Goal: Transaction & Acquisition: Purchase product/service

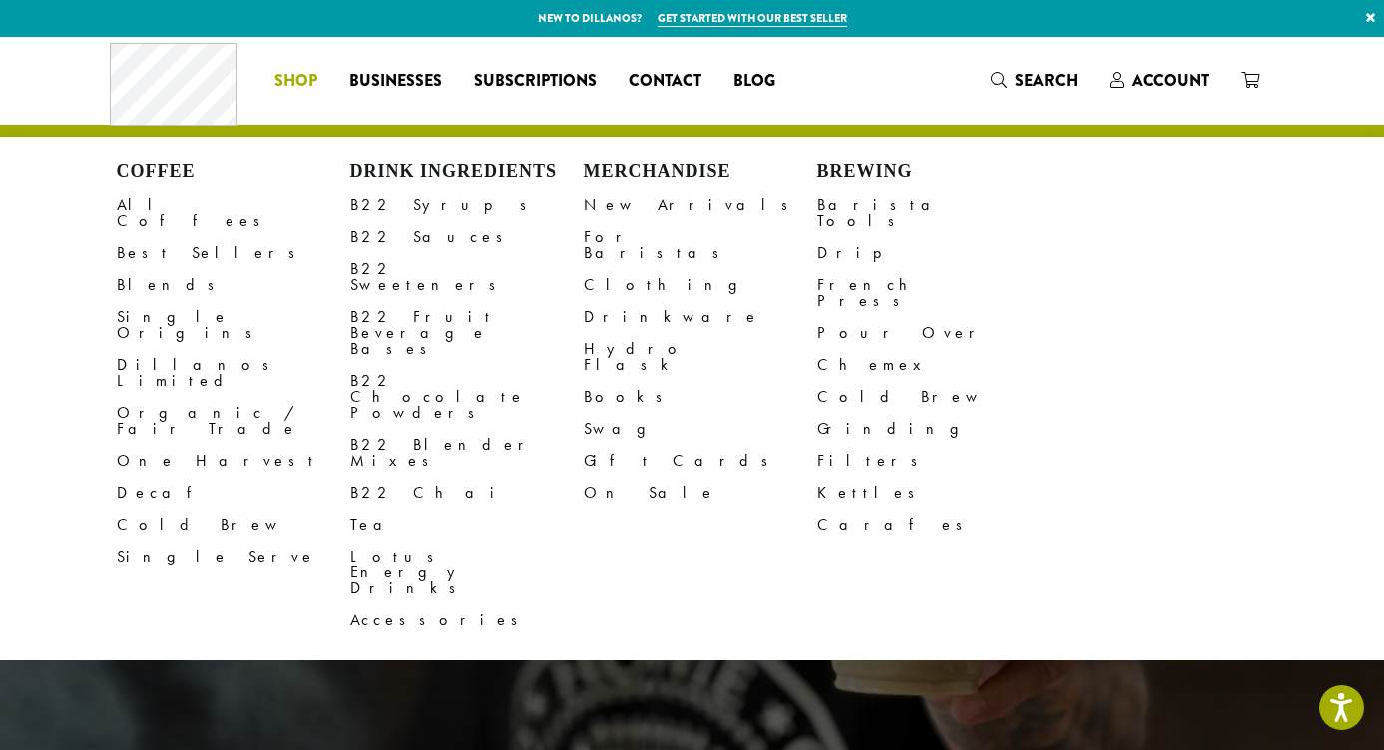
click at [301, 80] on span "Shop" at bounding box center [295, 81] width 43 height 25
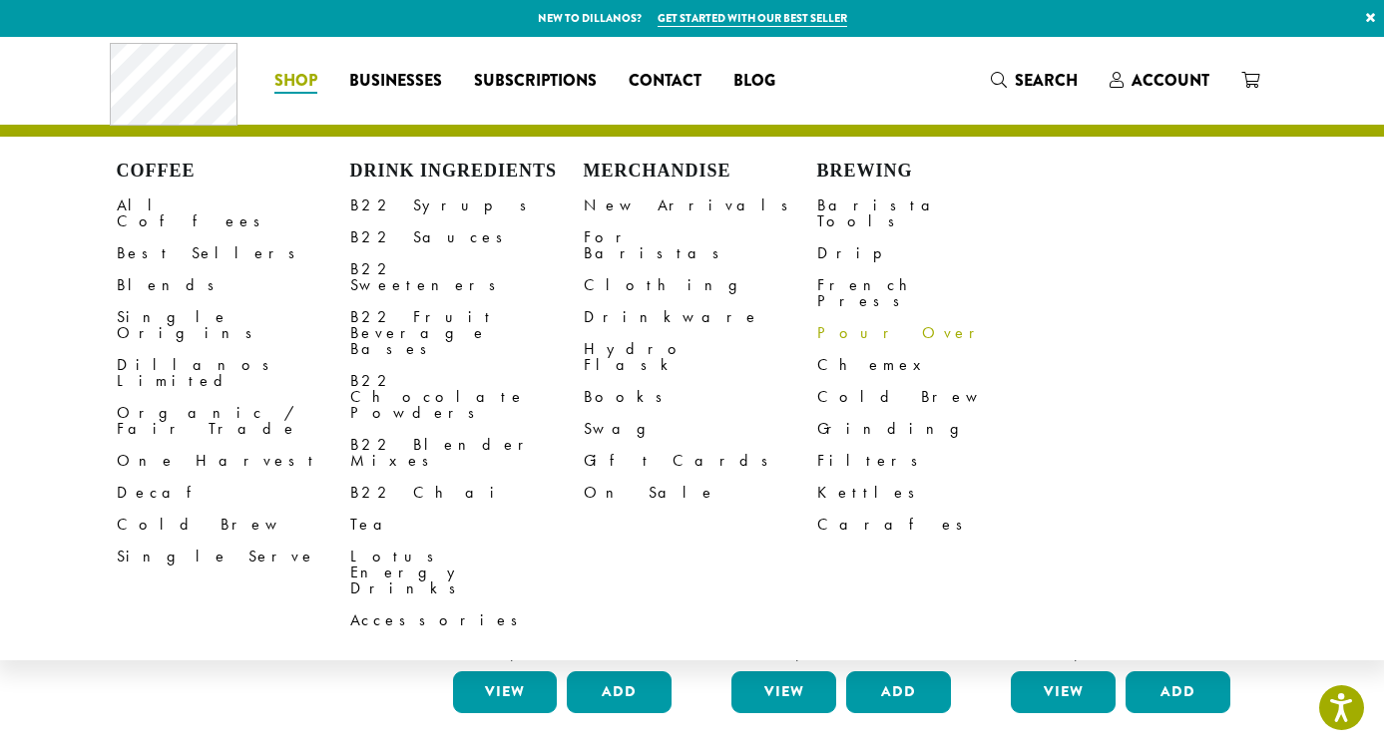
click at [850, 317] on link "Pour Over" at bounding box center [934, 333] width 234 height 32
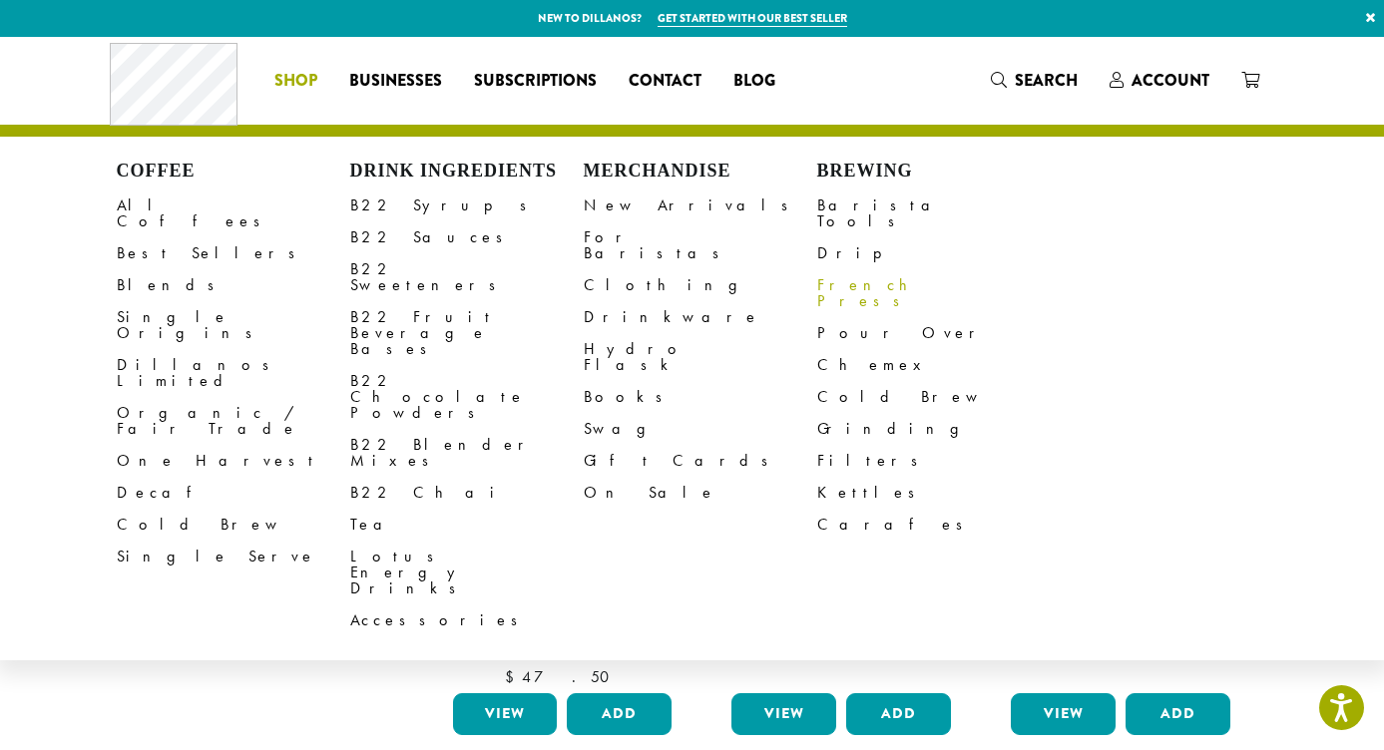
click at [852, 269] on link "French Press" at bounding box center [934, 293] width 234 height 48
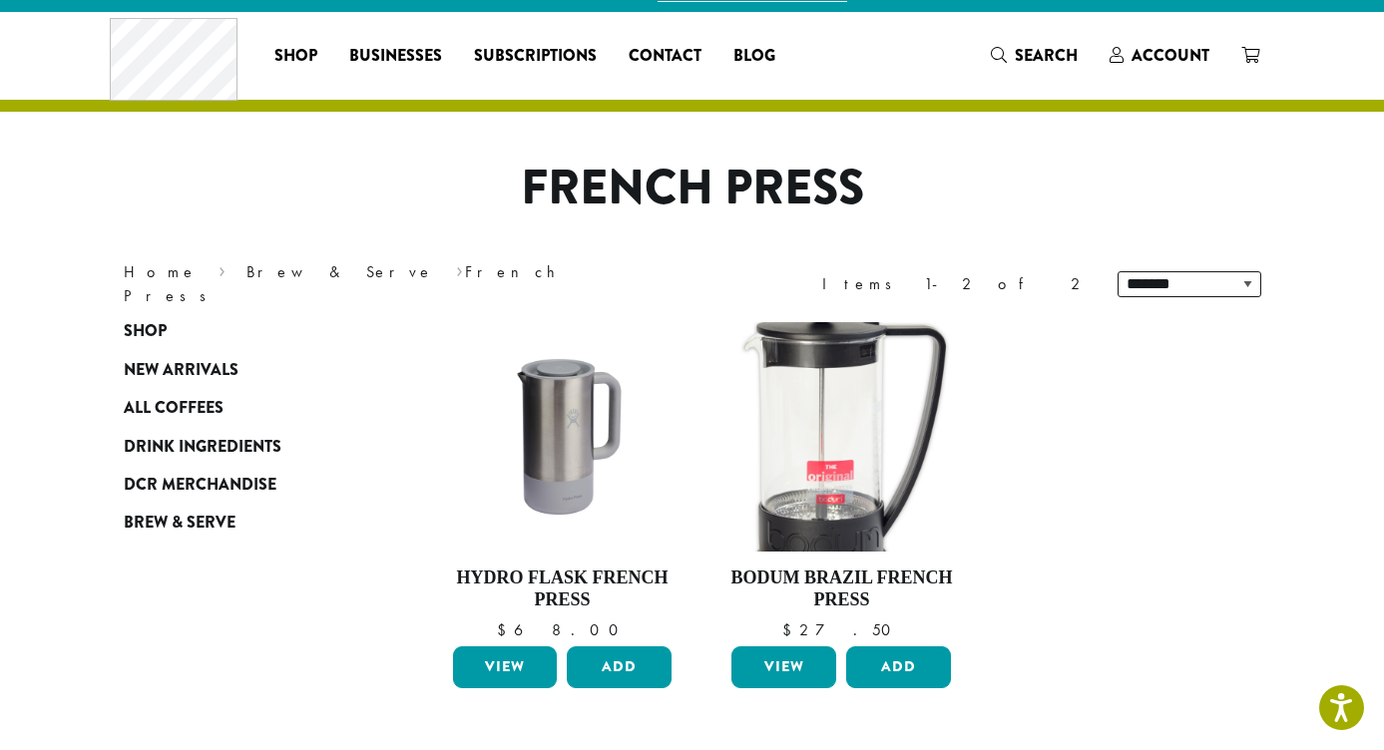
scroll to position [26, 0]
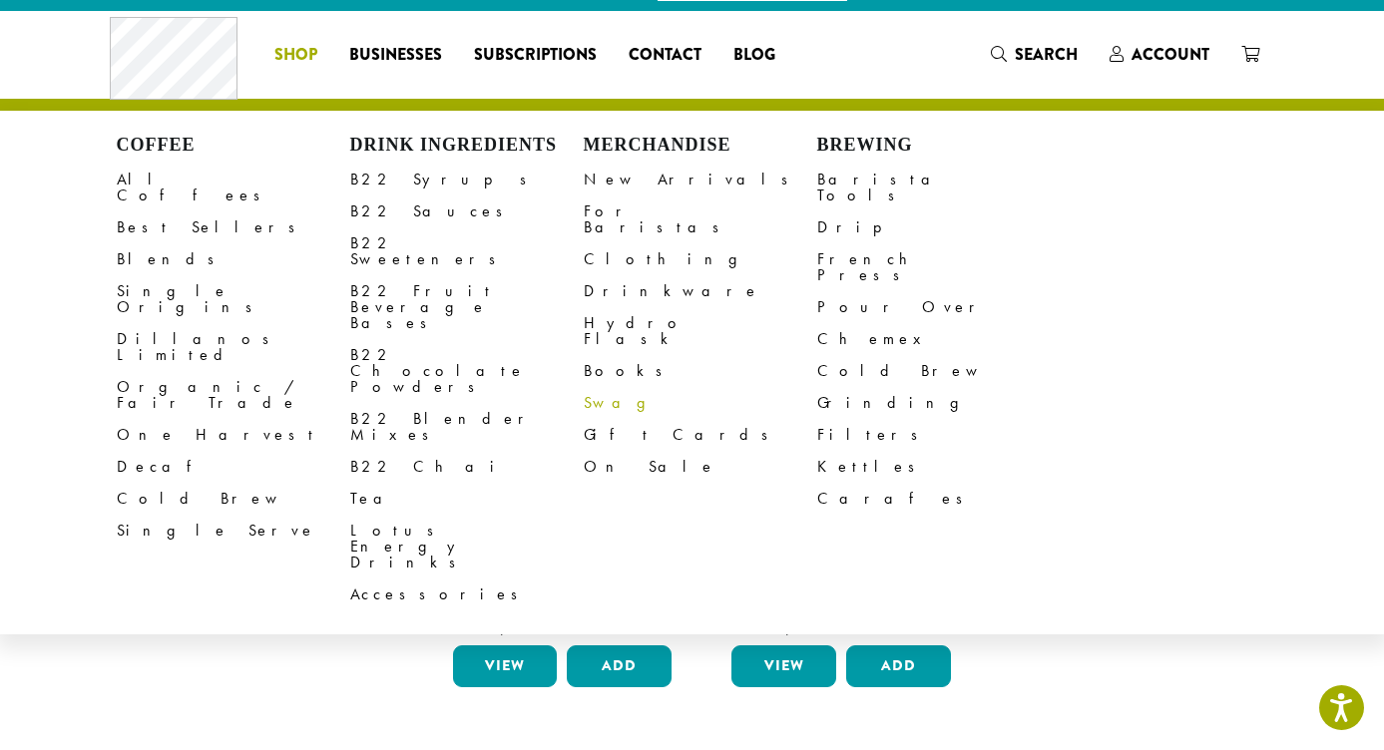
click at [619, 387] on link "Swag" at bounding box center [701, 403] width 234 height 32
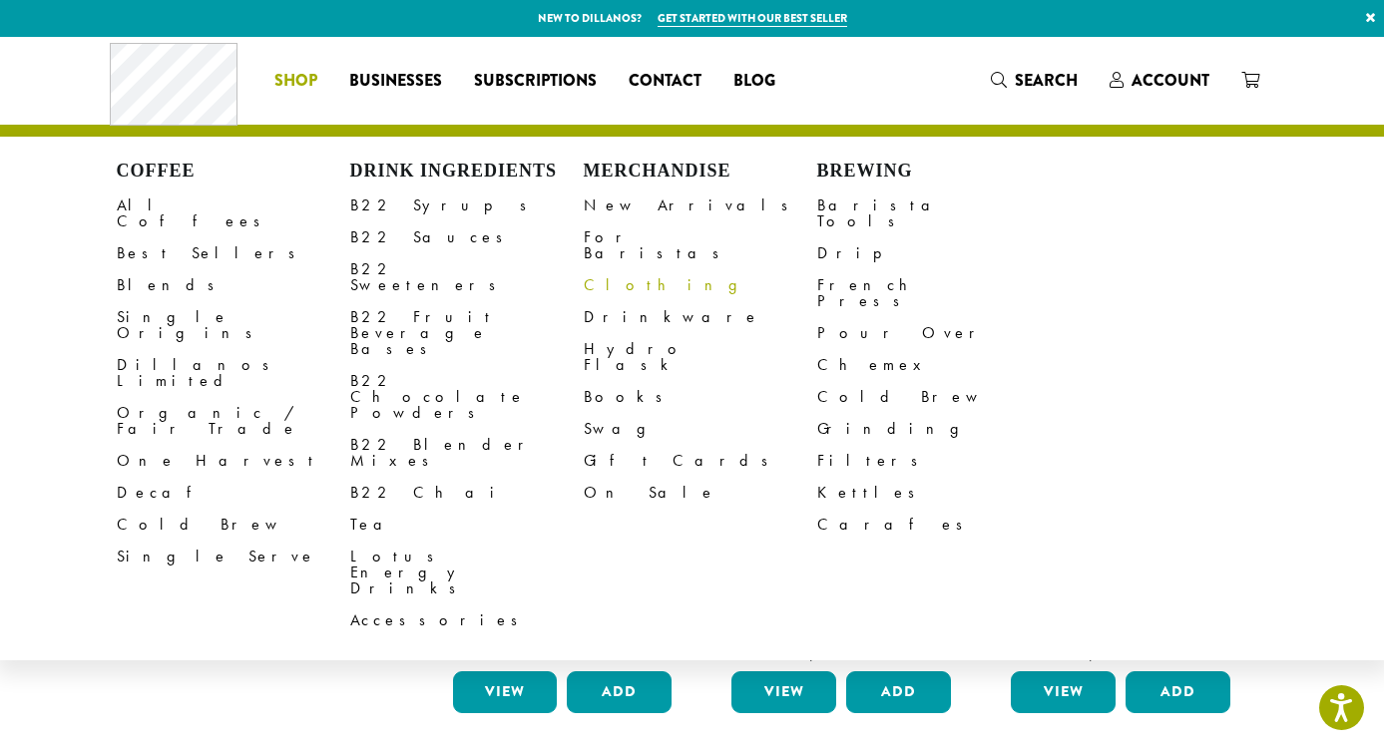
click at [630, 271] on link "Clothing" at bounding box center [701, 285] width 234 height 32
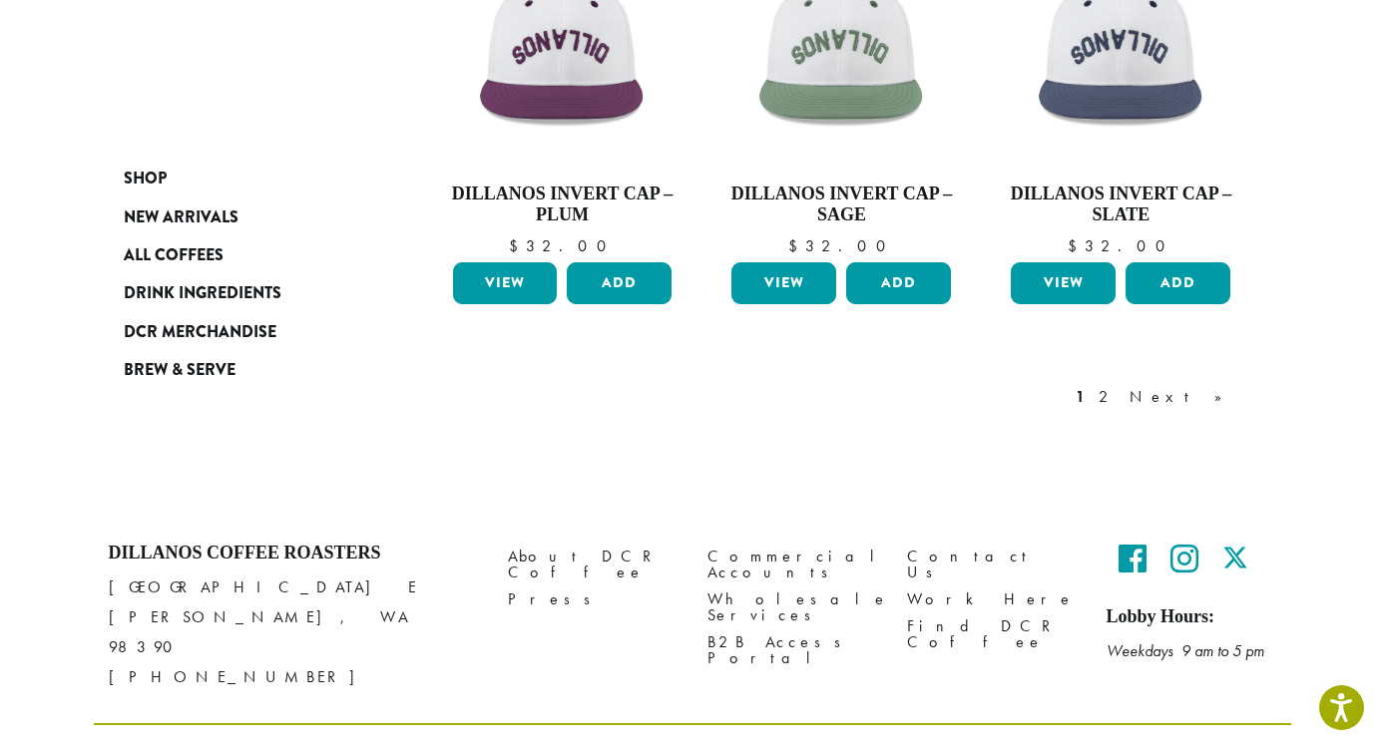
scroll to position [1708, 0]
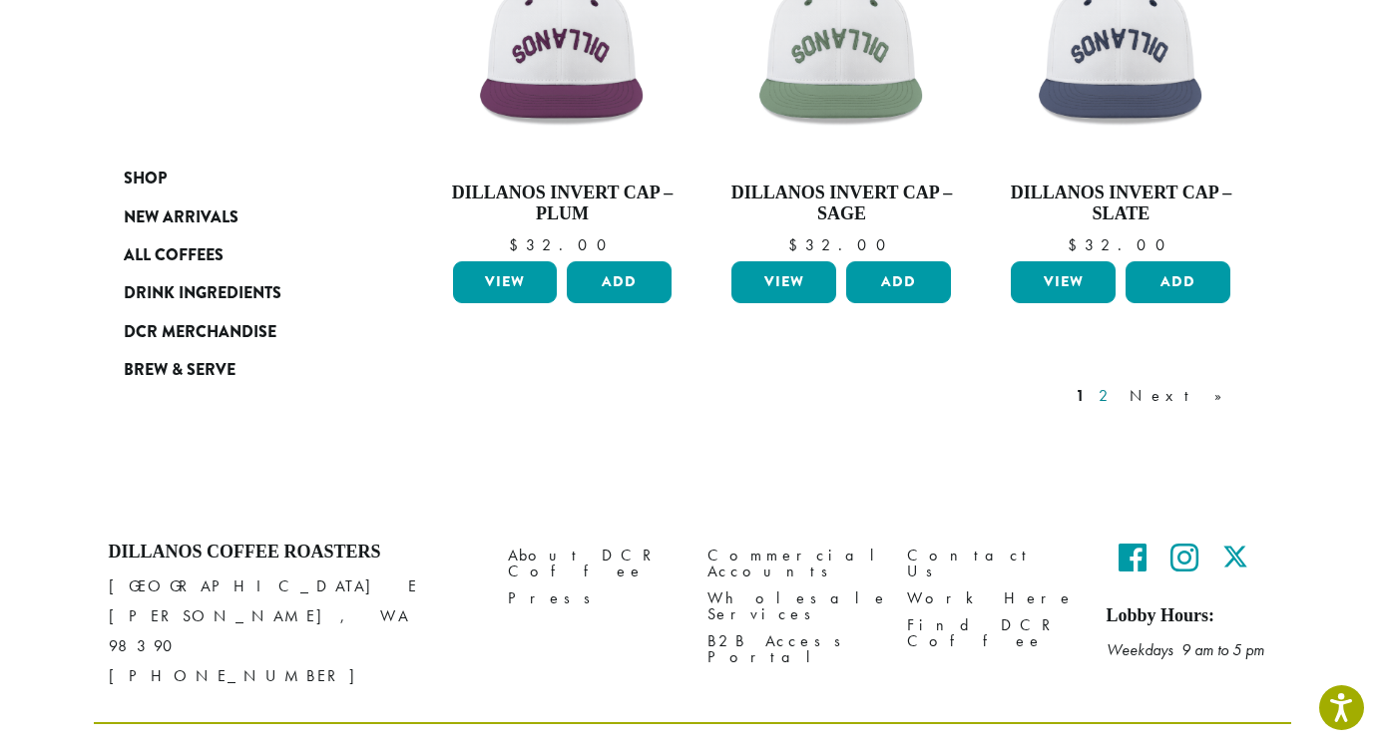
click at [1120, 397] on link "2" at bounding box center [1107, 396] width 25 height 24
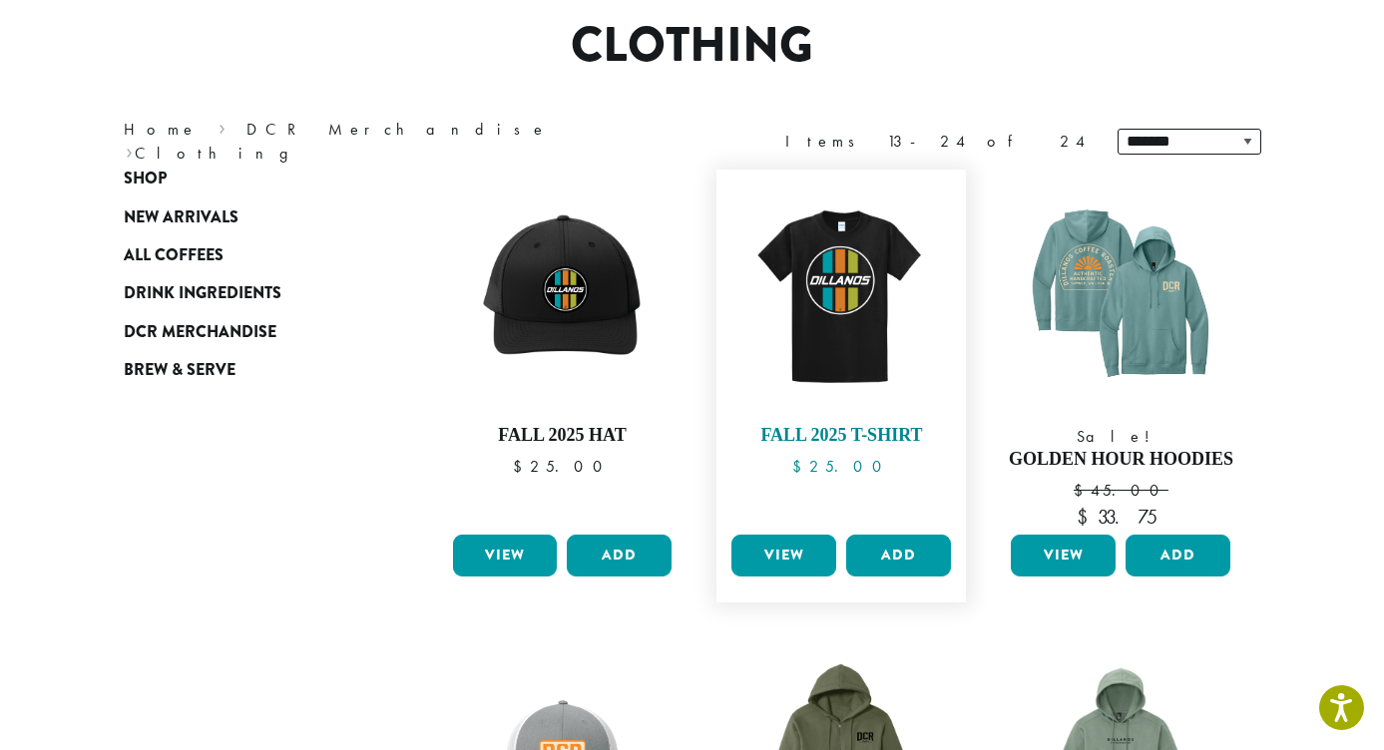
scroll to position [365, 0]
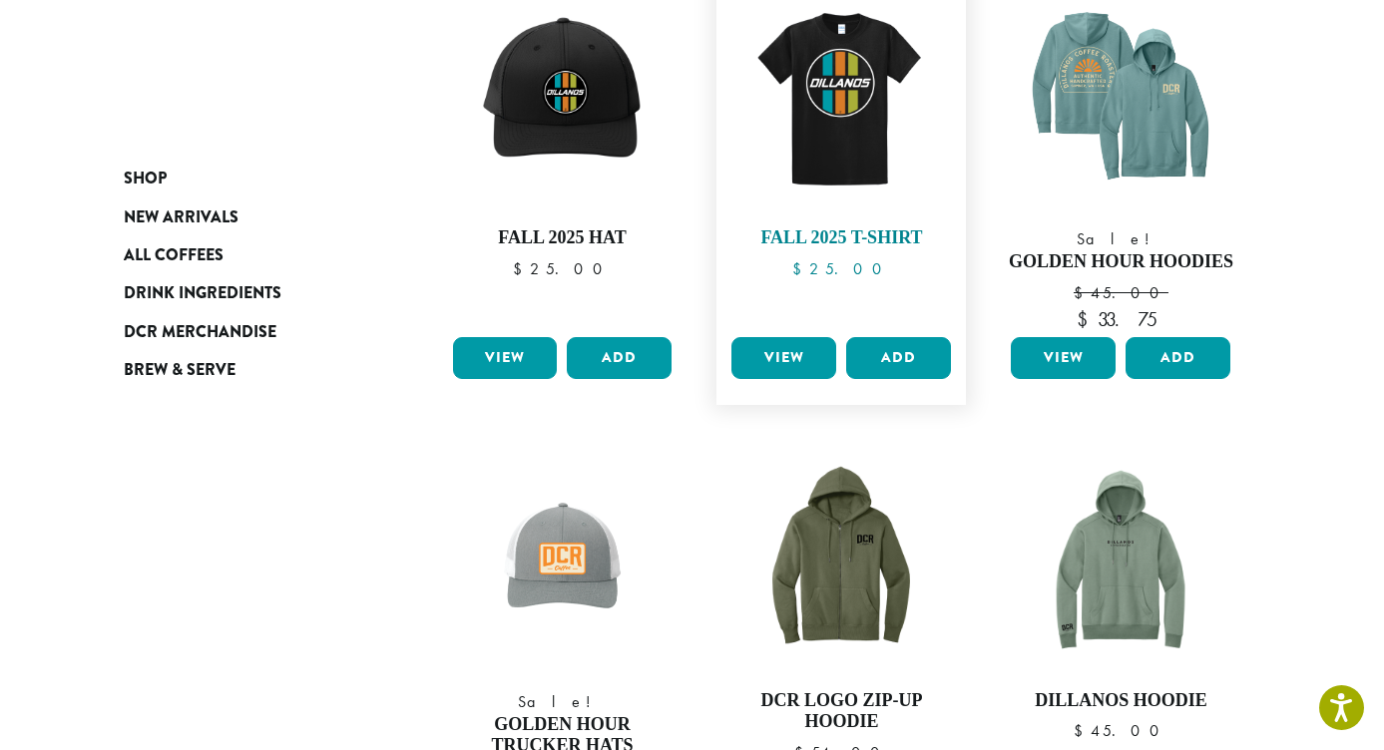
click at [842, 106] on img at bounding box center [842, 97] width 230 height 230
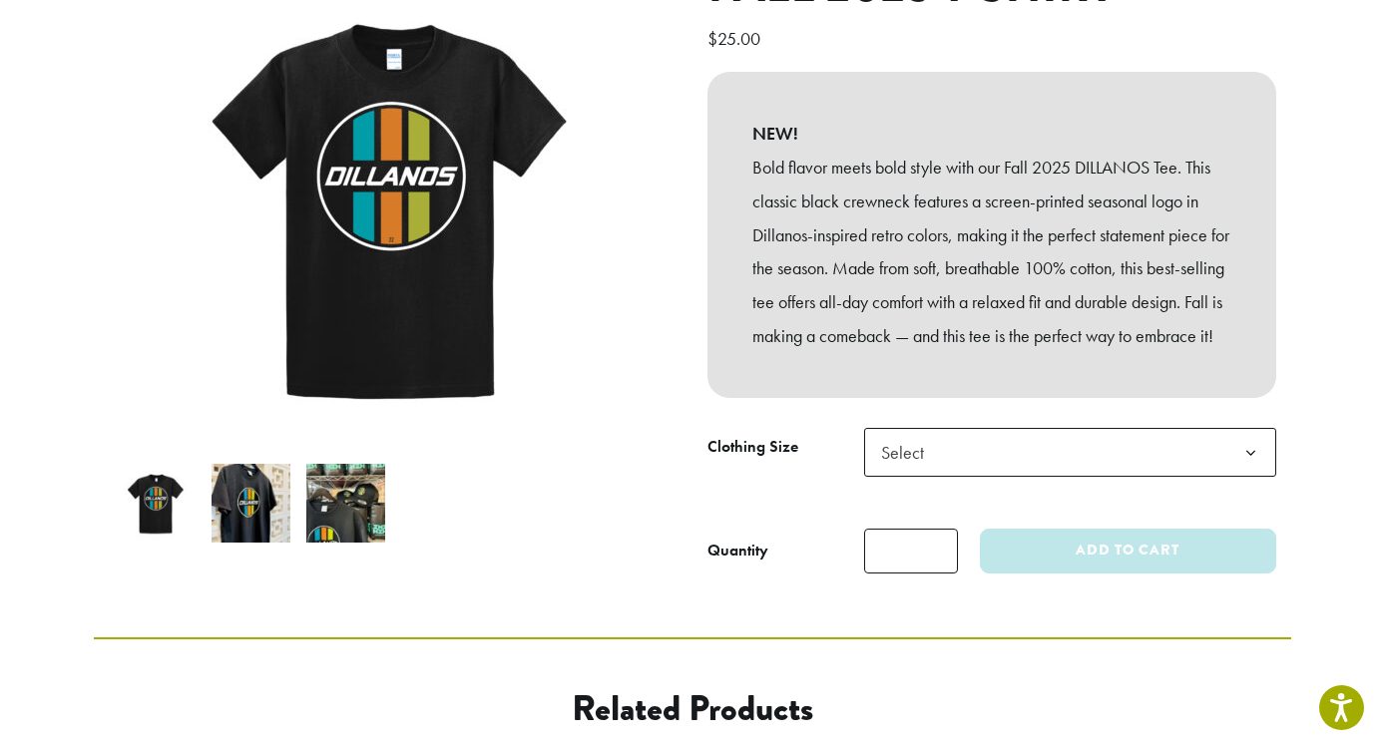
scroll to position [400, 0]
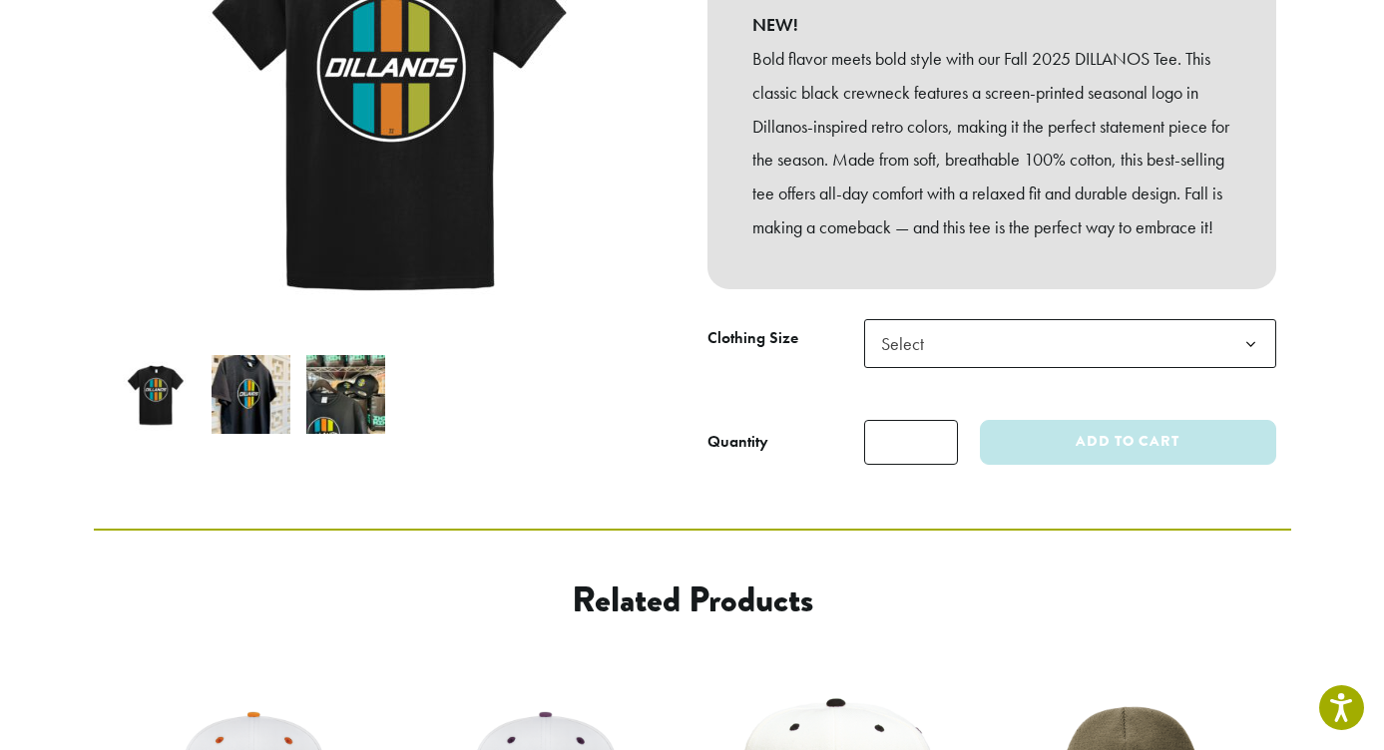
click at [1060, 345] on span "Select" at bounding box center [1070, 343] width 412 height 49
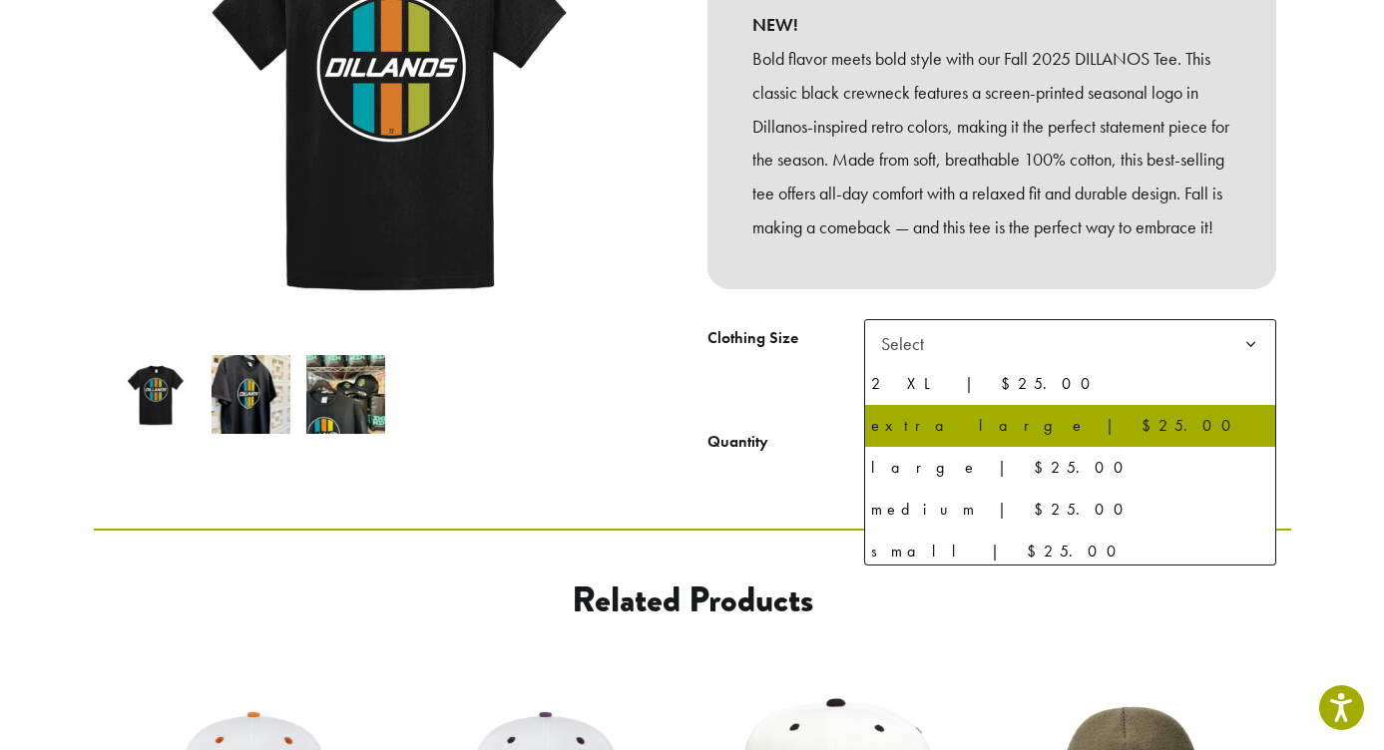
scroll to position [94, 0]
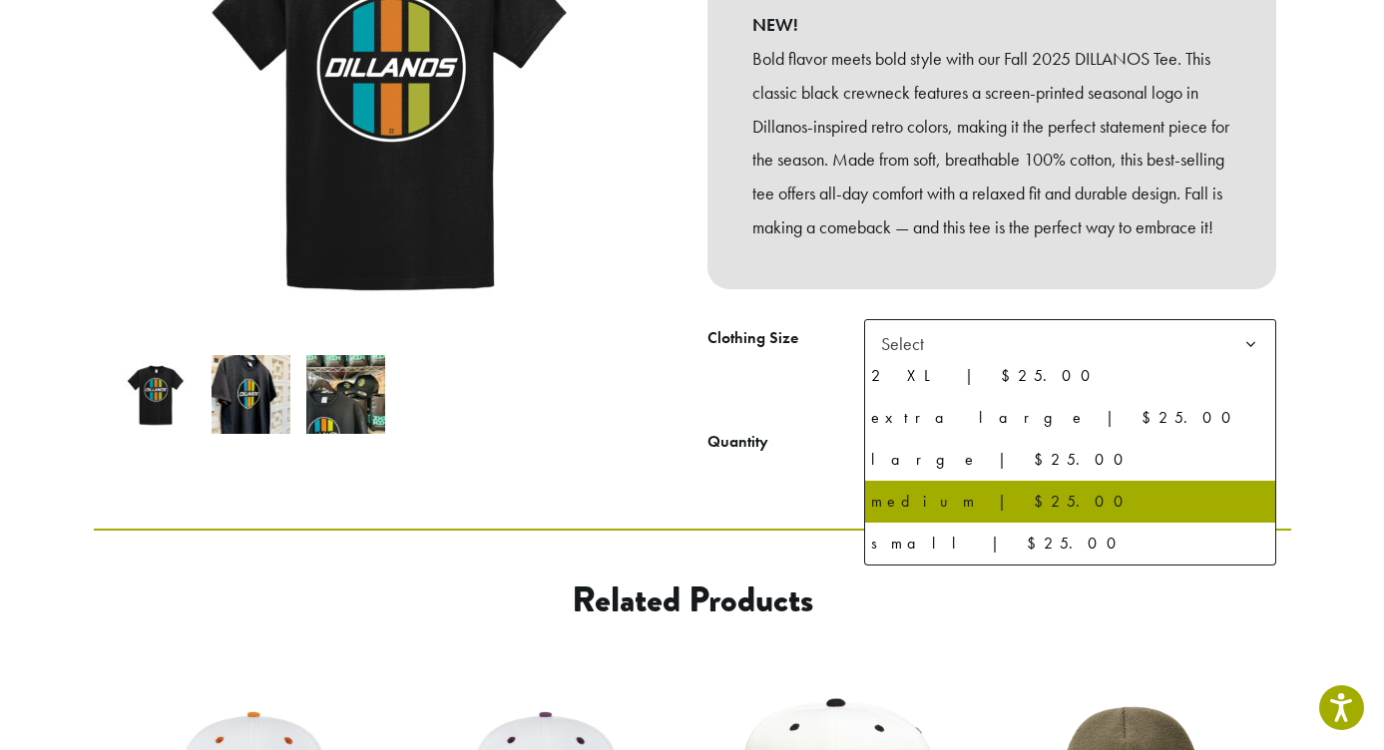
select select "******"
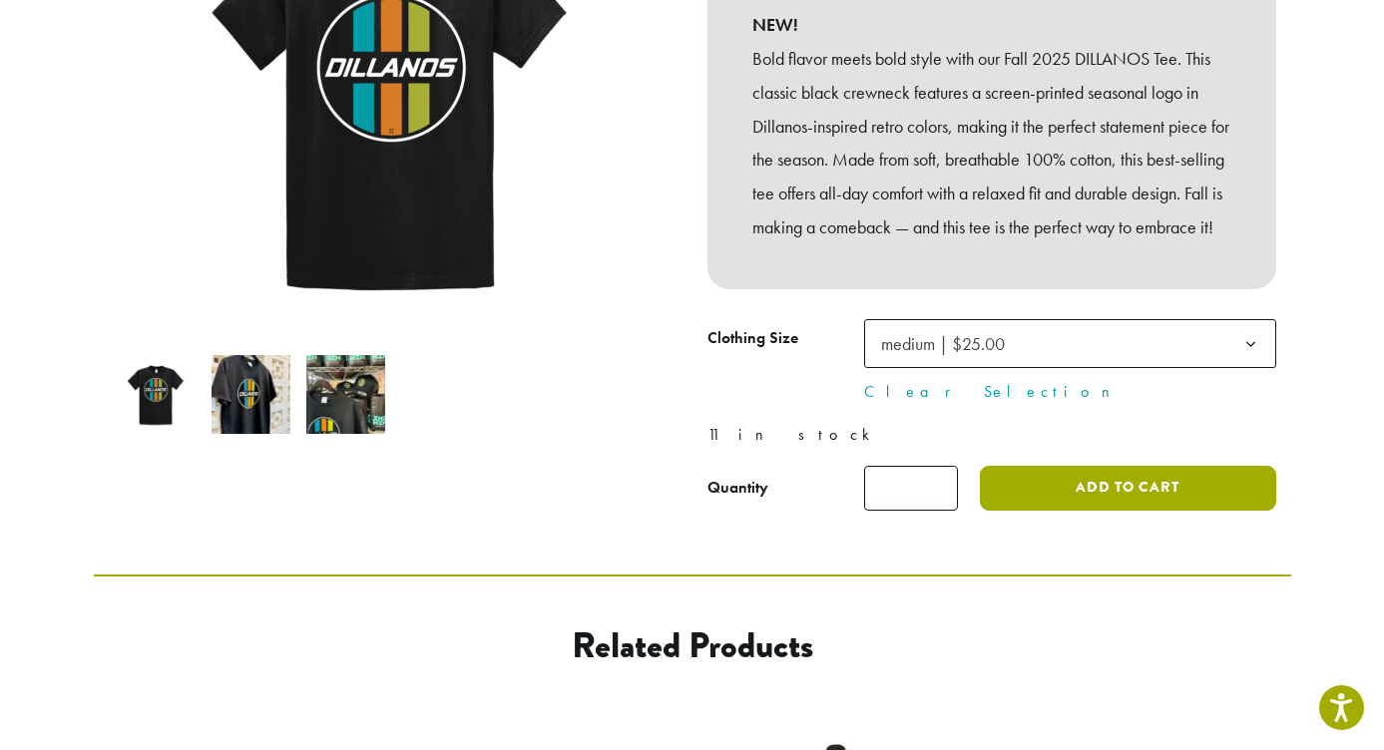
click at [1125, 491] on button "Add to cart" at bounding box center [1127, 488] width 295 height 45
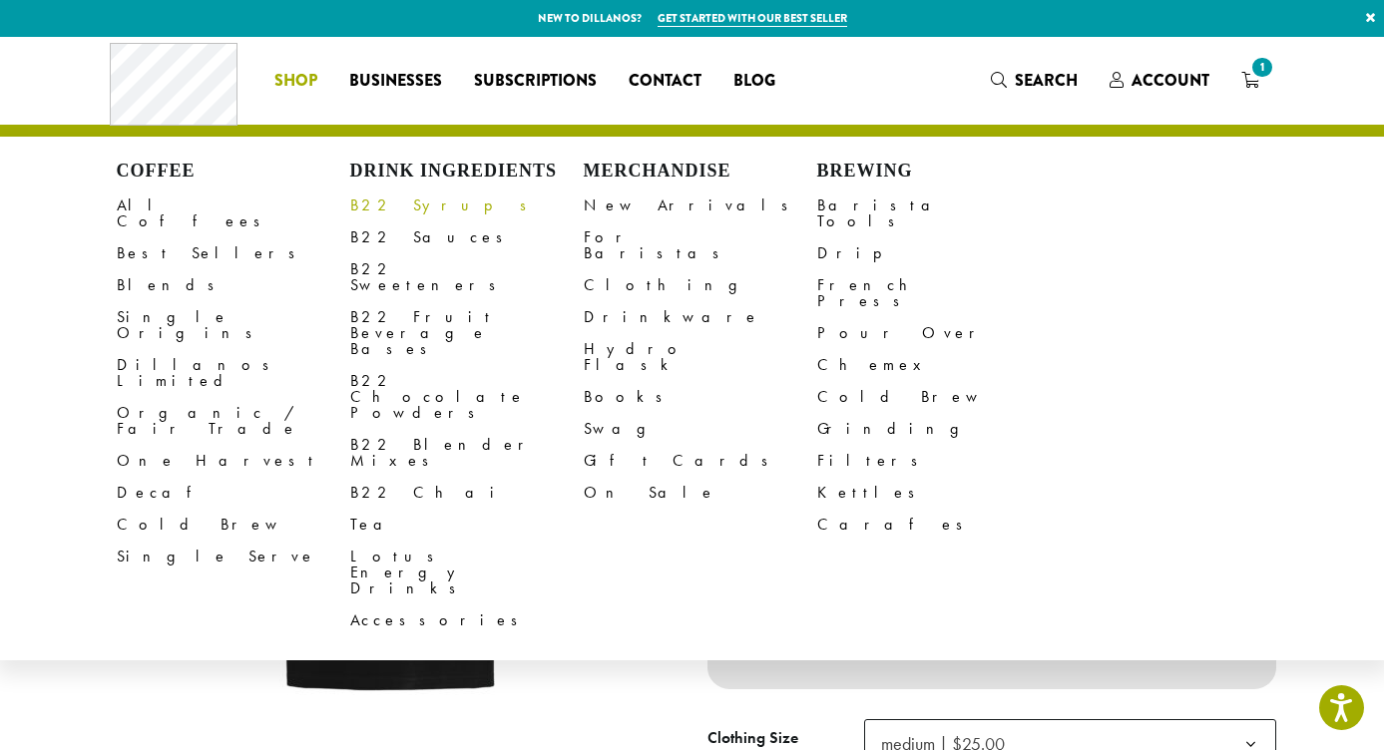
click at [386, 202] on link "B22 Syrups" at bounding box center [467, 206] width 234 height 32
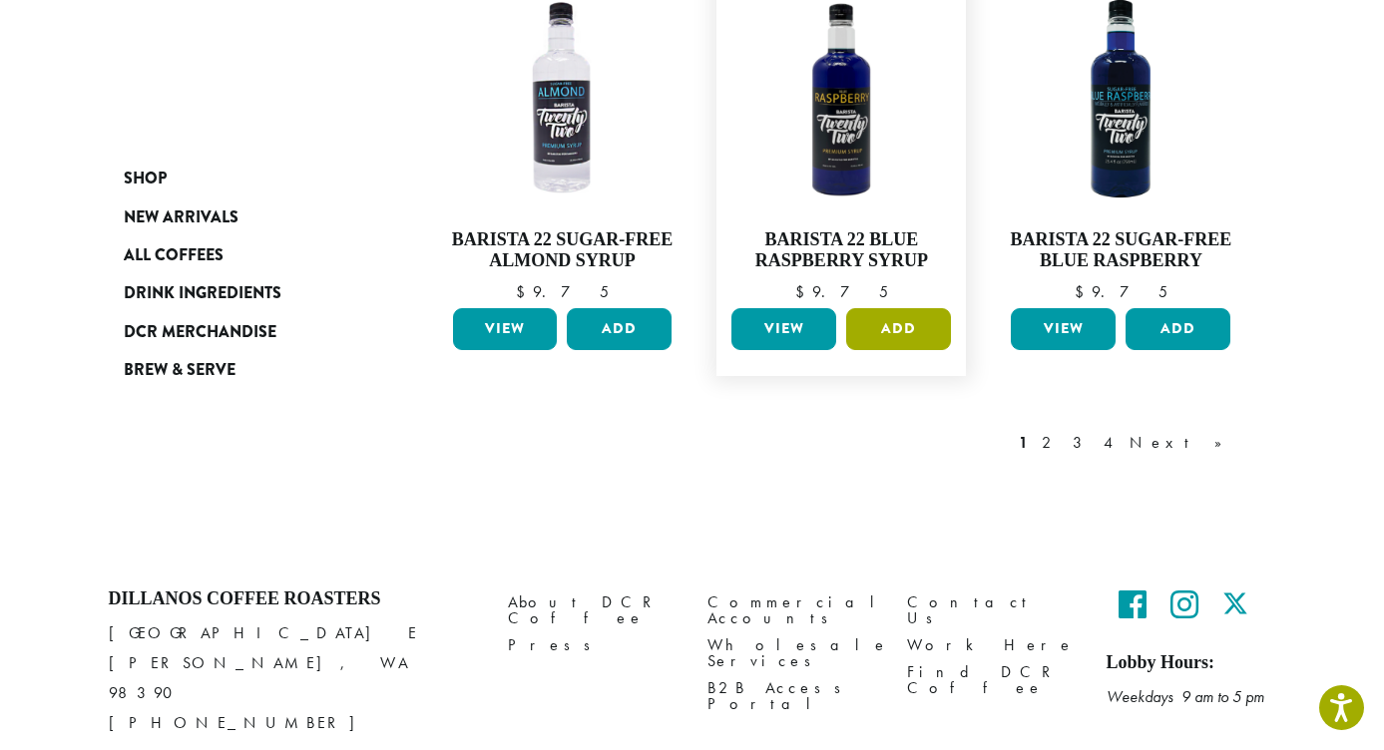
scroll to position [1819, 0]
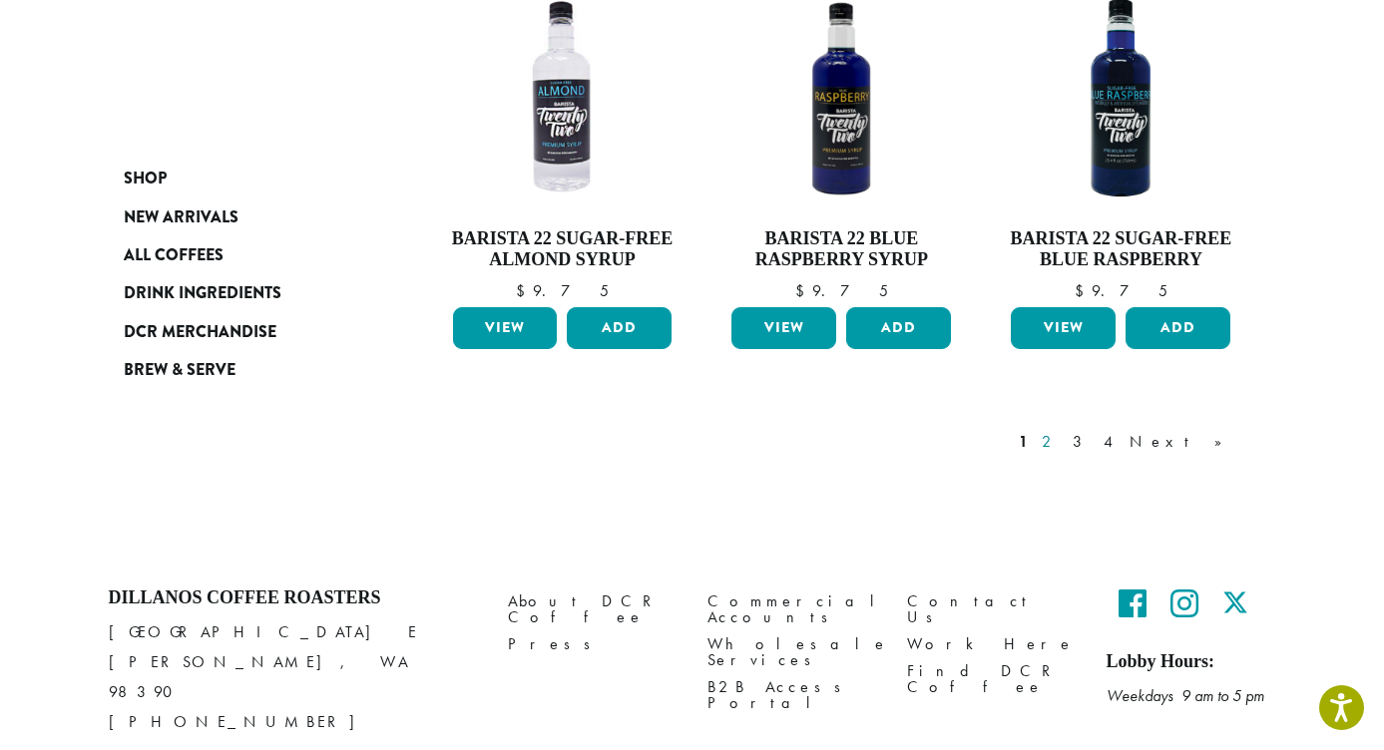
click at [1063, 430] on link "2" at bounding box center [1050, 442] width 25 height 24
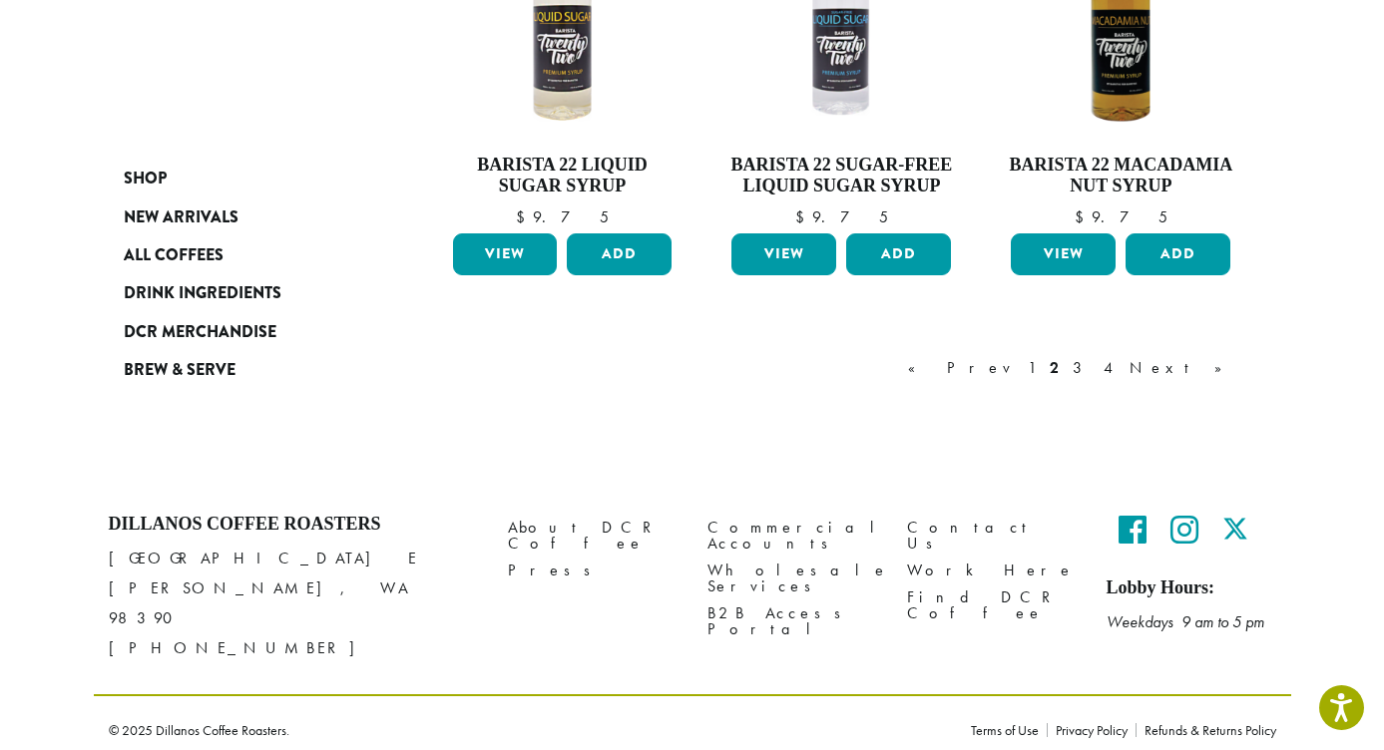
scroll to position [122, 0]
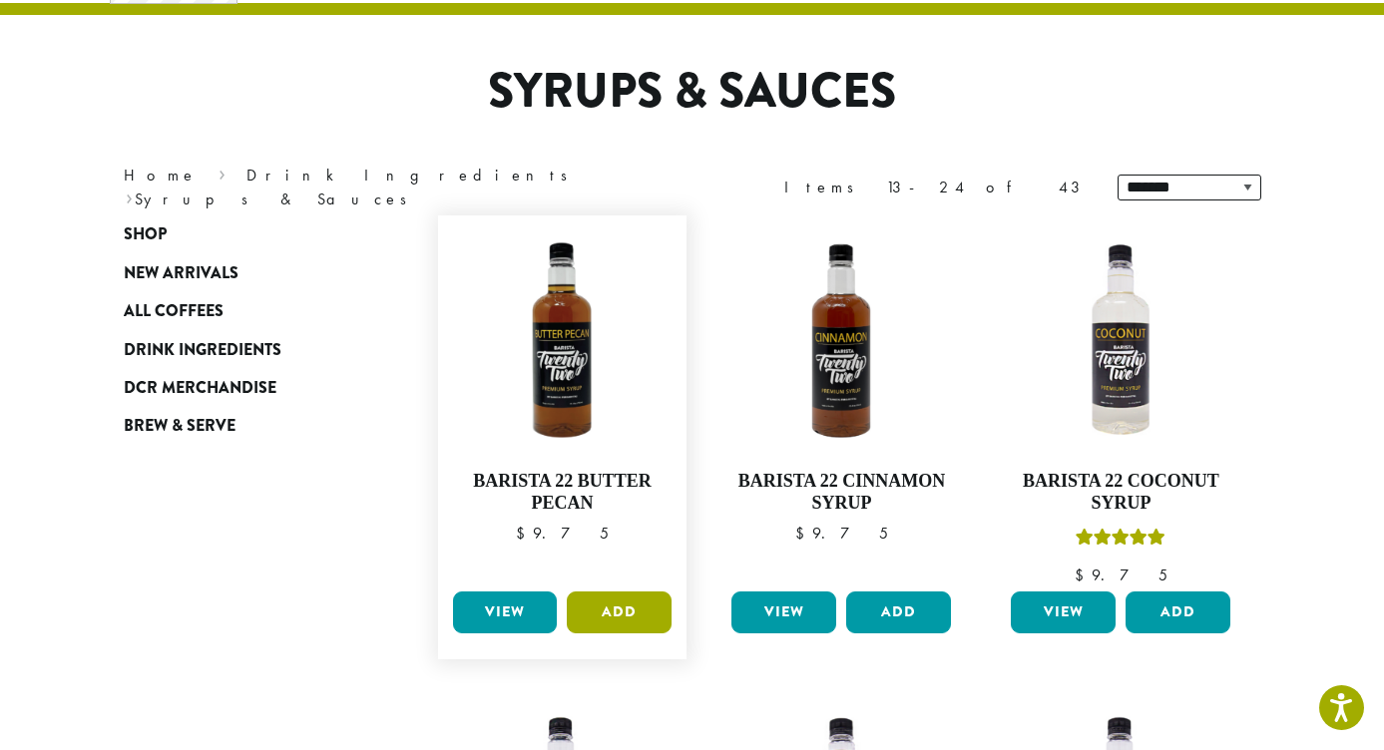
click at [609, 612] on button "Add" at bounding box center [619, 613] width 105 height 42
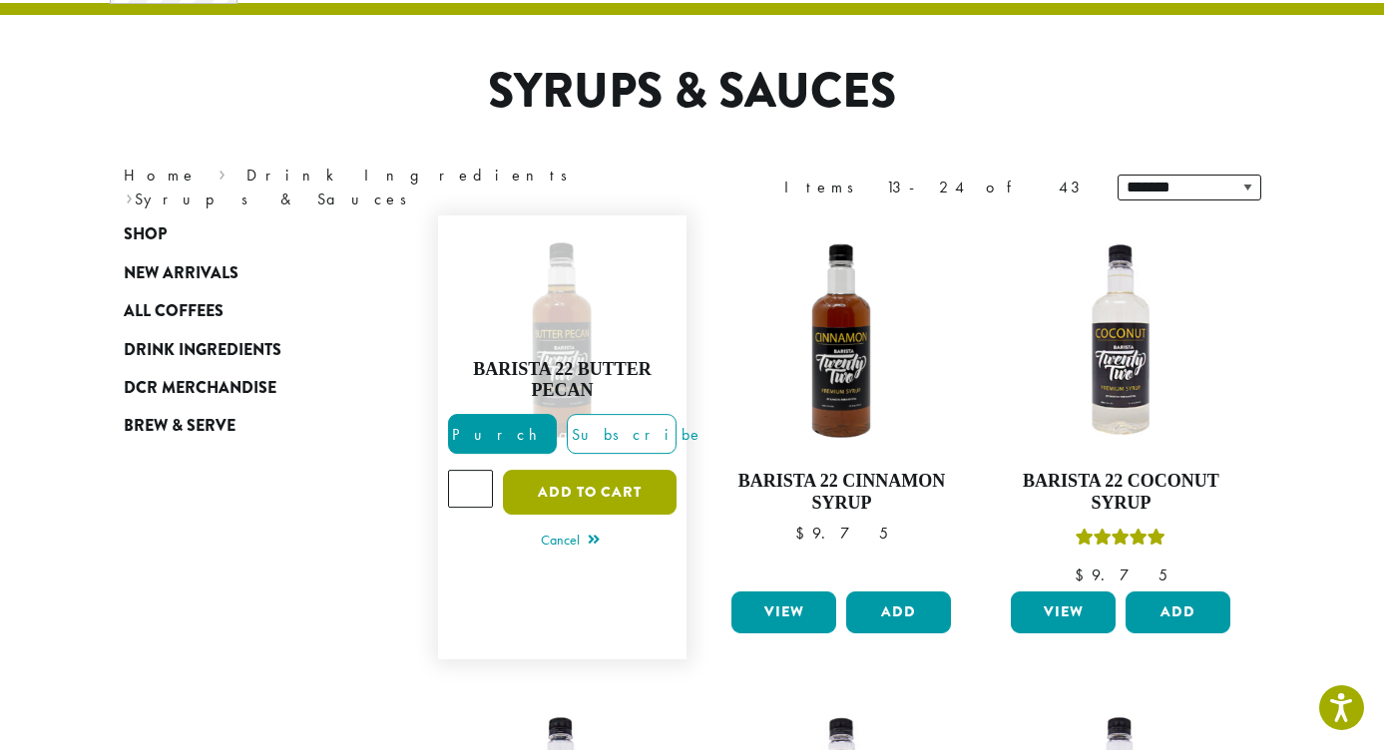
click at [593, 489] on button "Add to cart" at bounding box center [590, 492] width 174 height 45
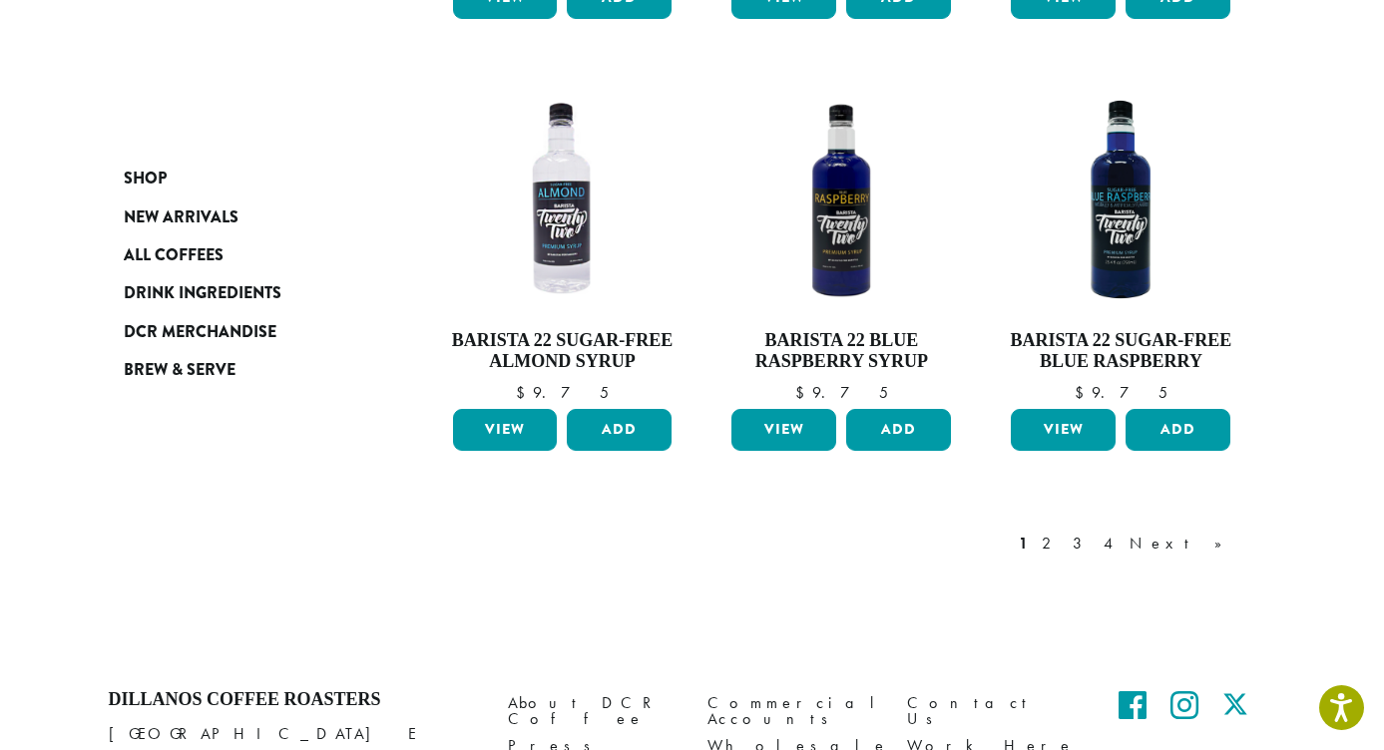
scroll to position [1842, 0]
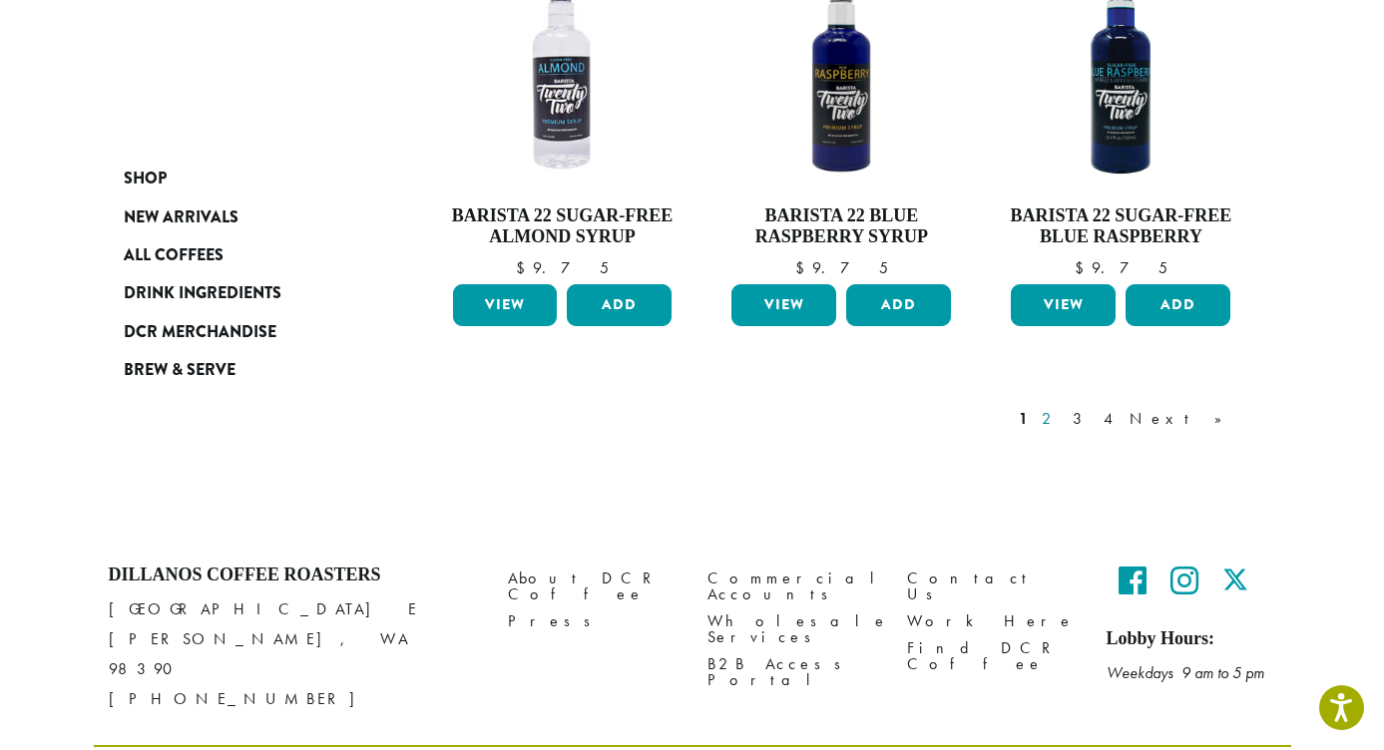
click at [1063, 407] on link "2" at bounding box center [1050, 419] width 25 height 24
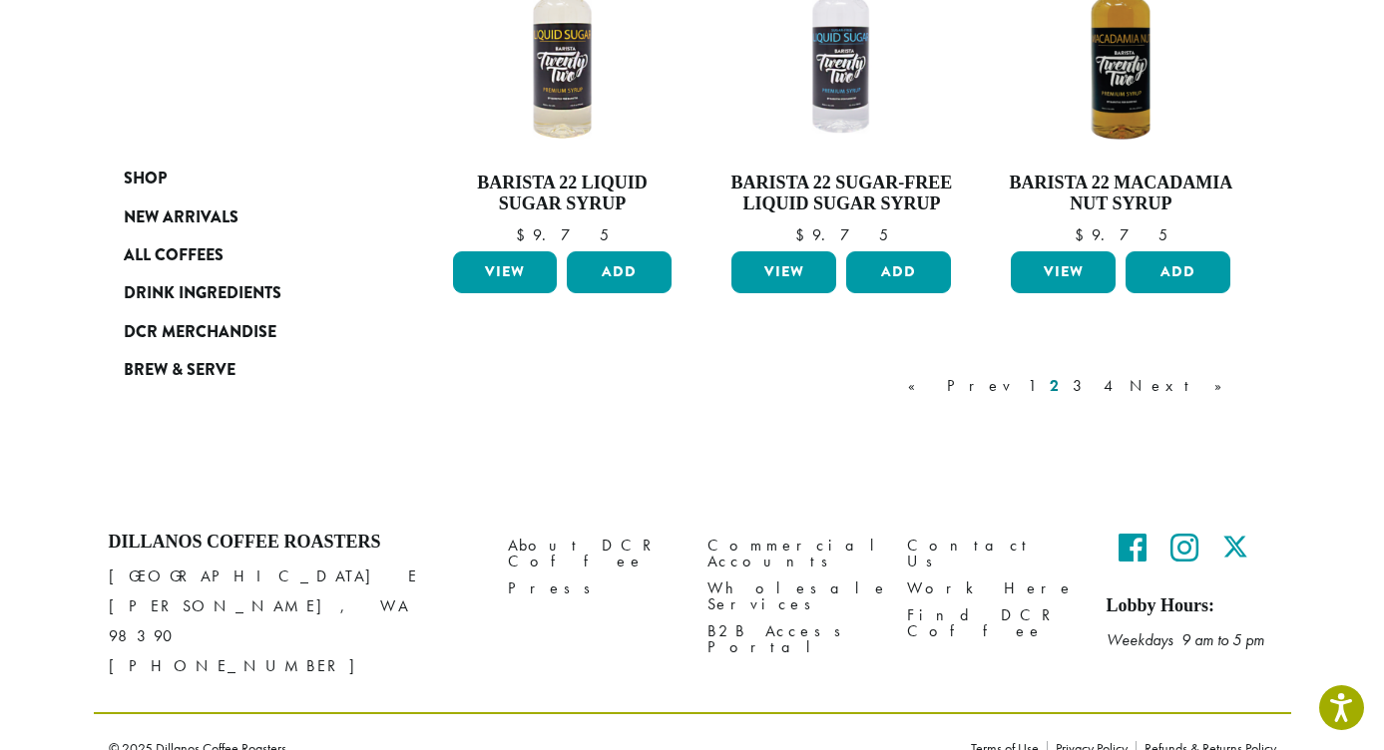
scroll to position [1800, 0]
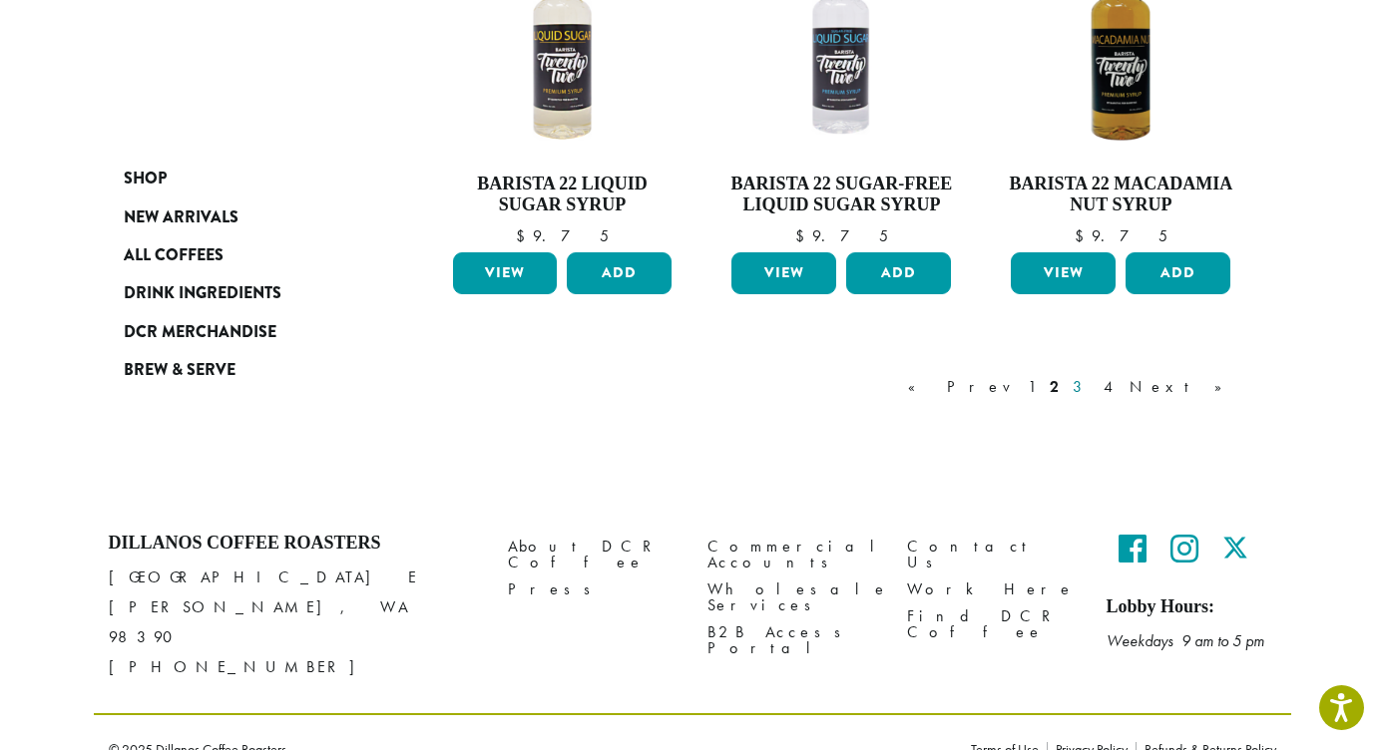
click at [1094, 385] on link "3" at bounding box center [1081, 387] width 25 height 24
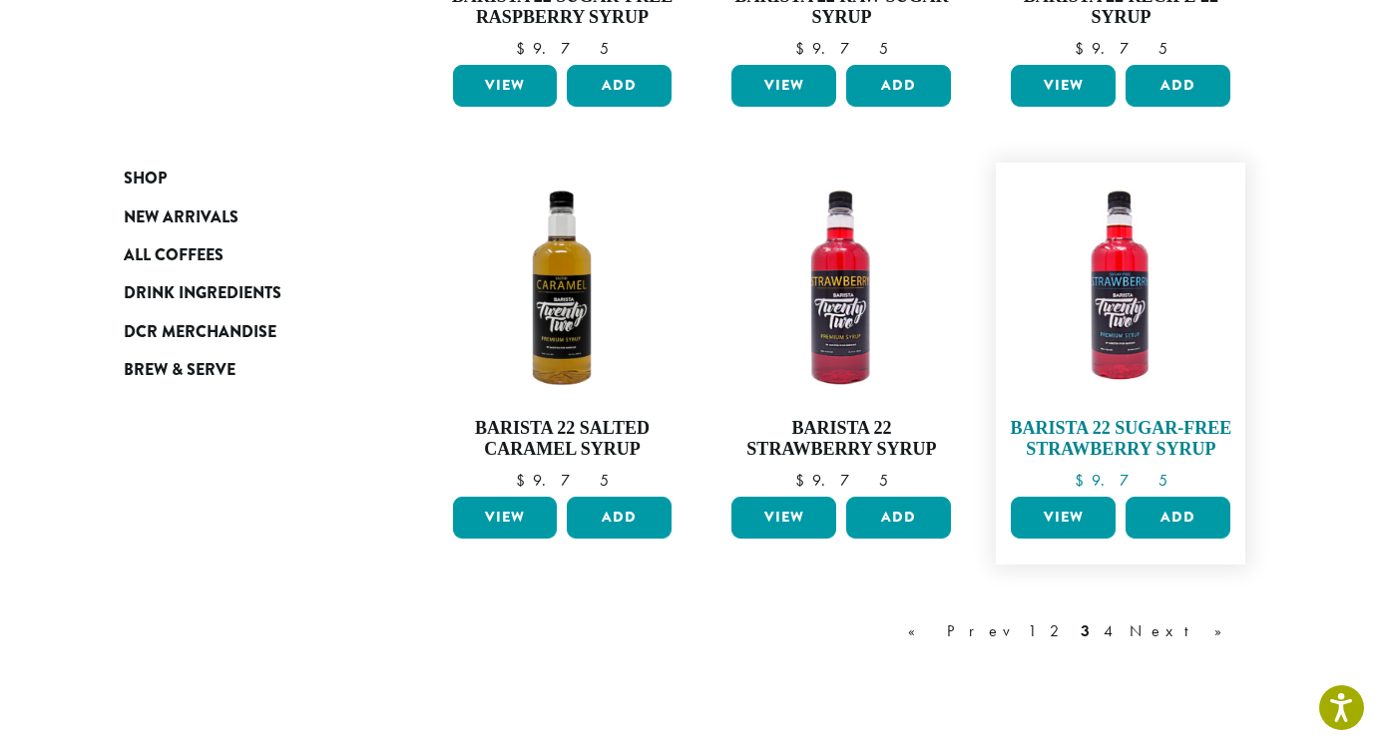
scroll to position [1563, 0]
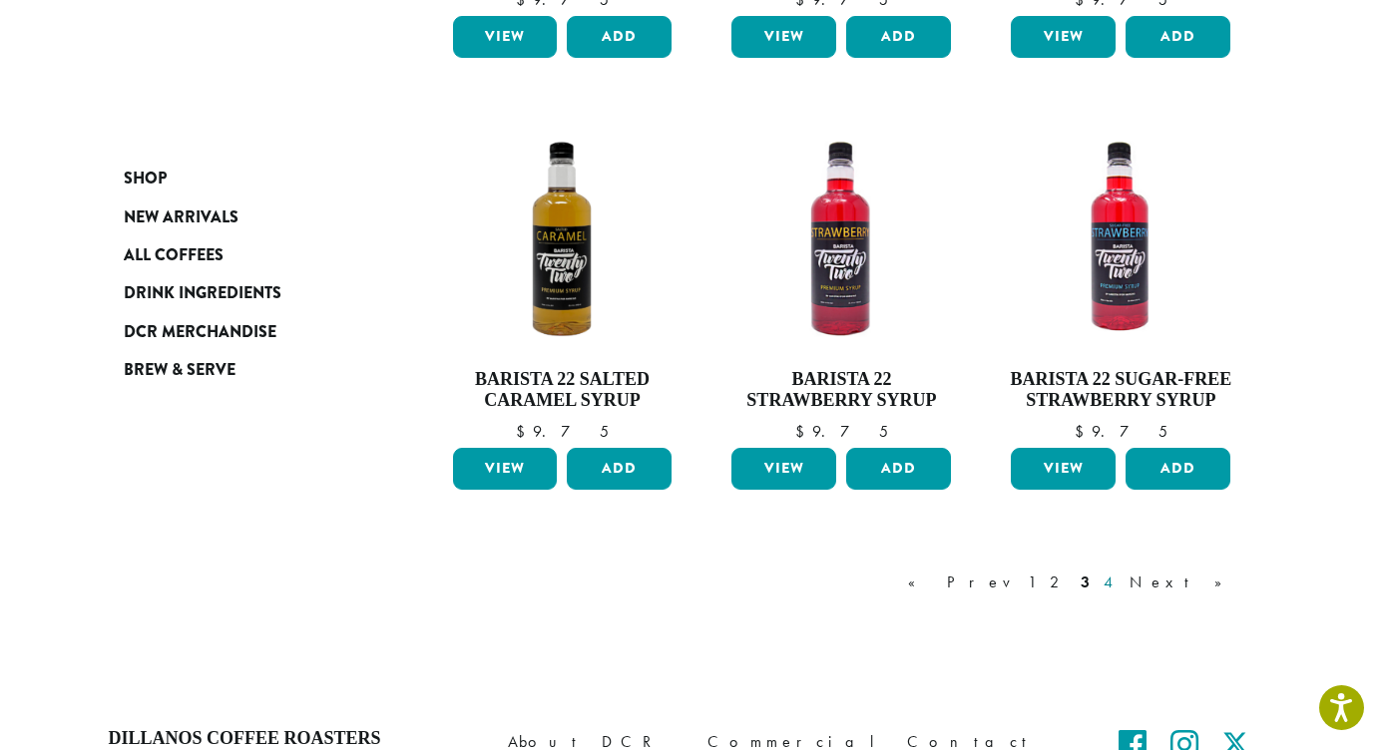
click at [1120, 577] on link "4" at bounding box center [1110, 583] width 20 height 24
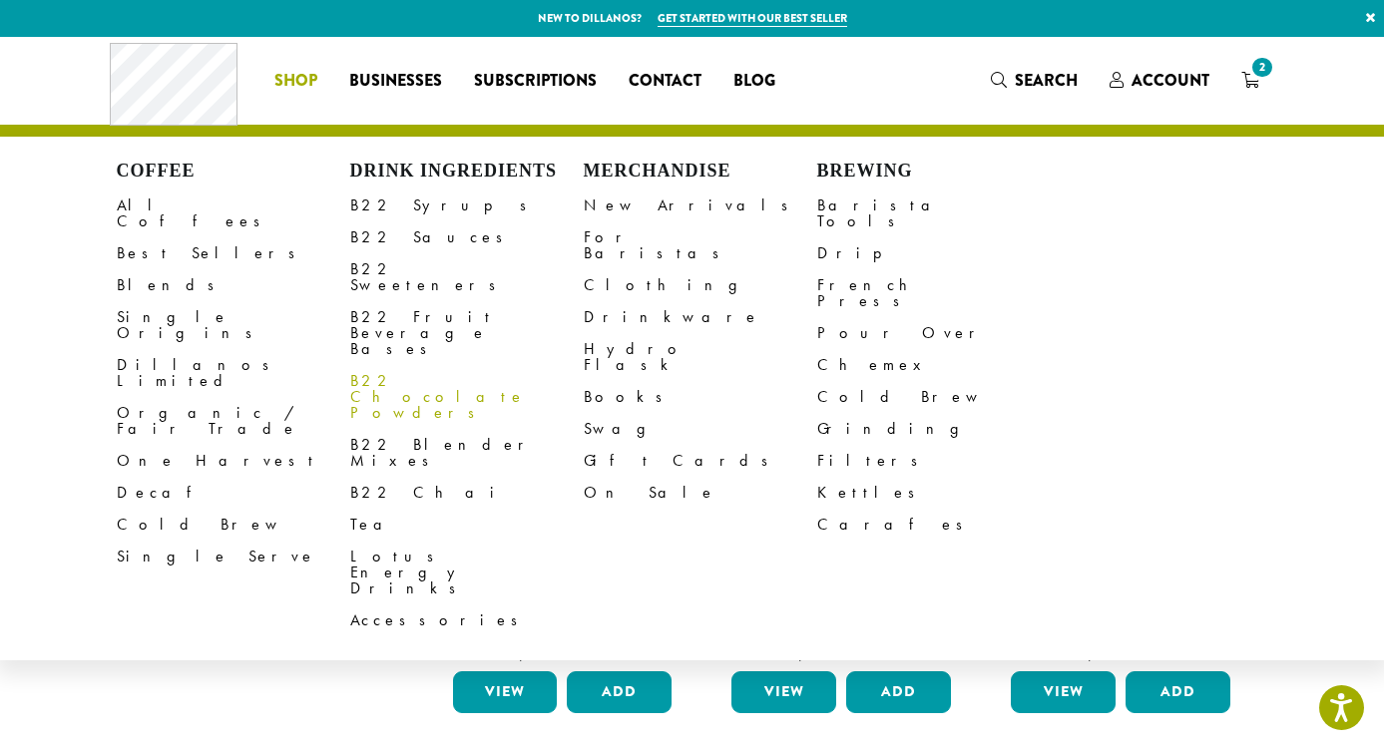
click at [421, 365] on link "B22 Chocolate Powders" at bounding box center [467, 397] width 234 height 64
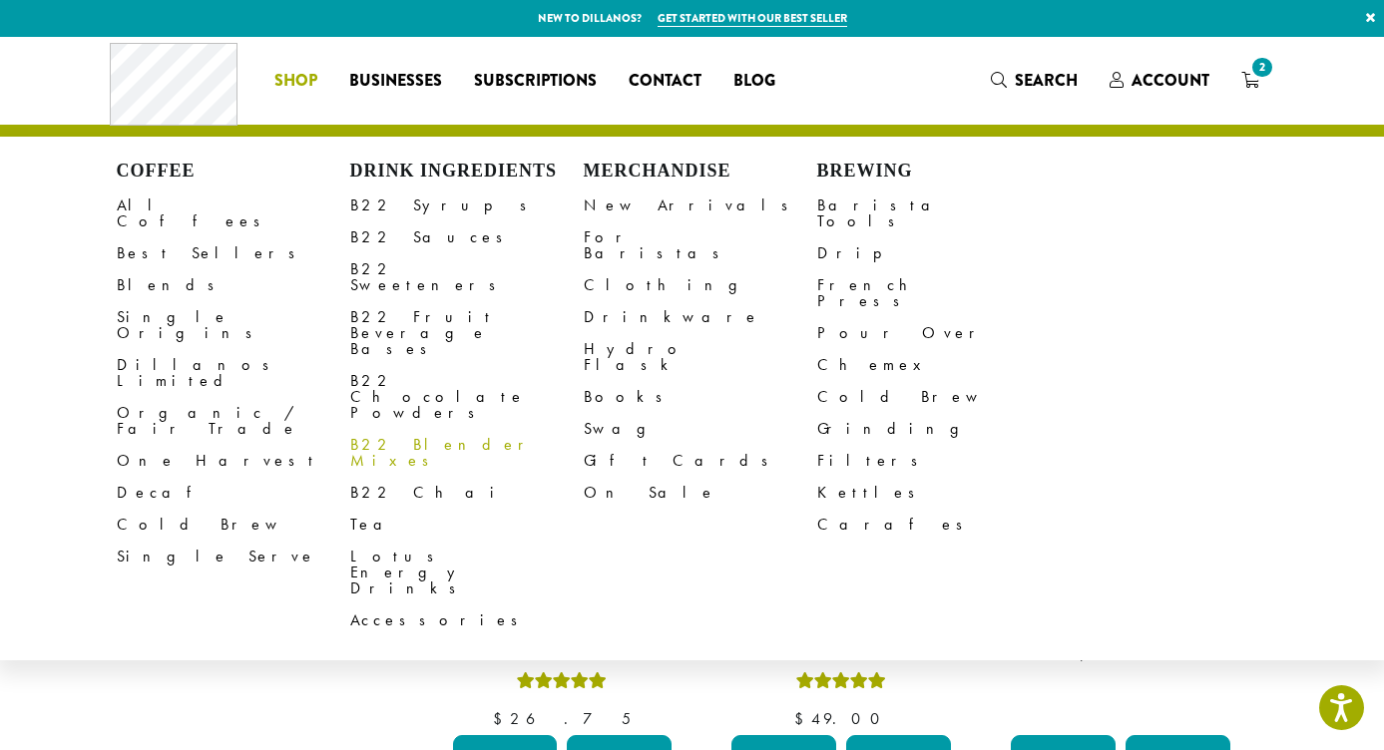
click at [392, 429] on link "B22 Blender Mixes" at bounding box center [467, 453] width 234 height 48
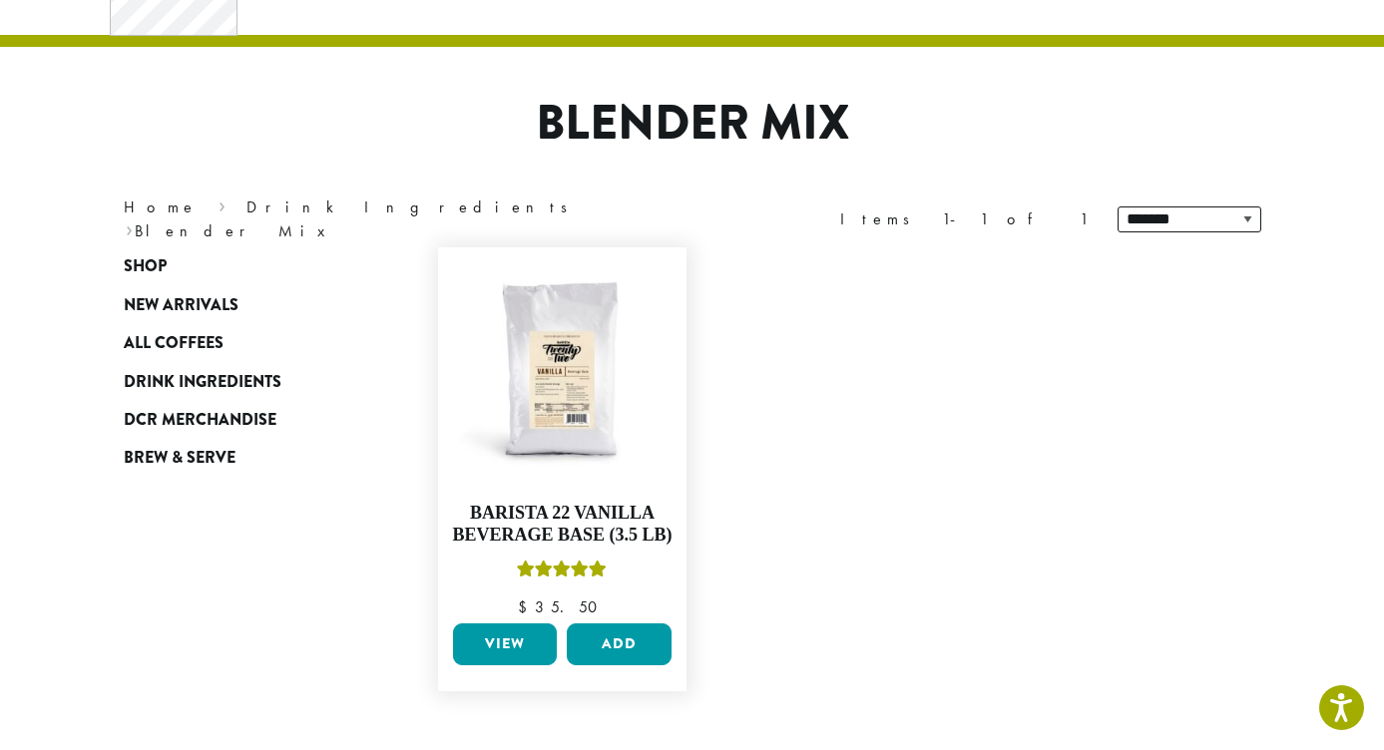
scroll to position [97, 0]
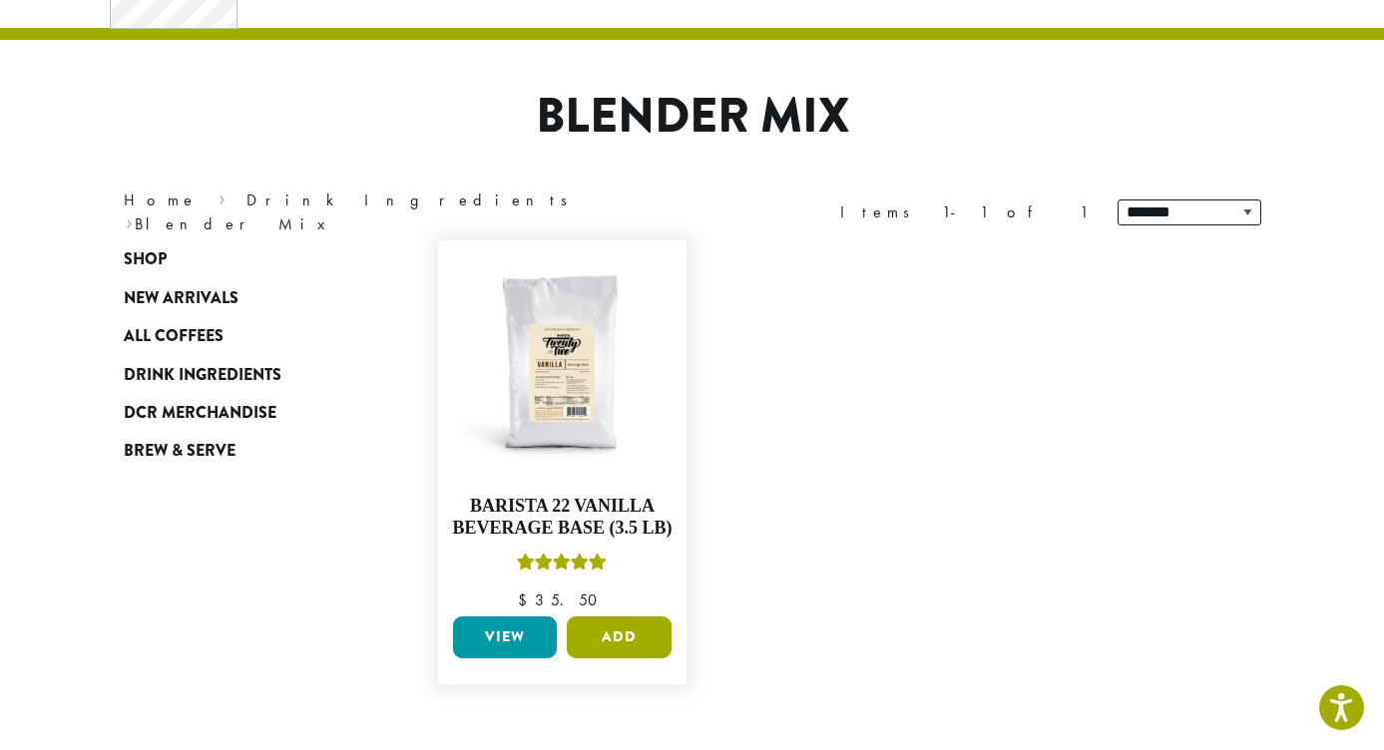
click at [630, 636] on button "Add" at bounding box center [619, 638] width 105 height 42
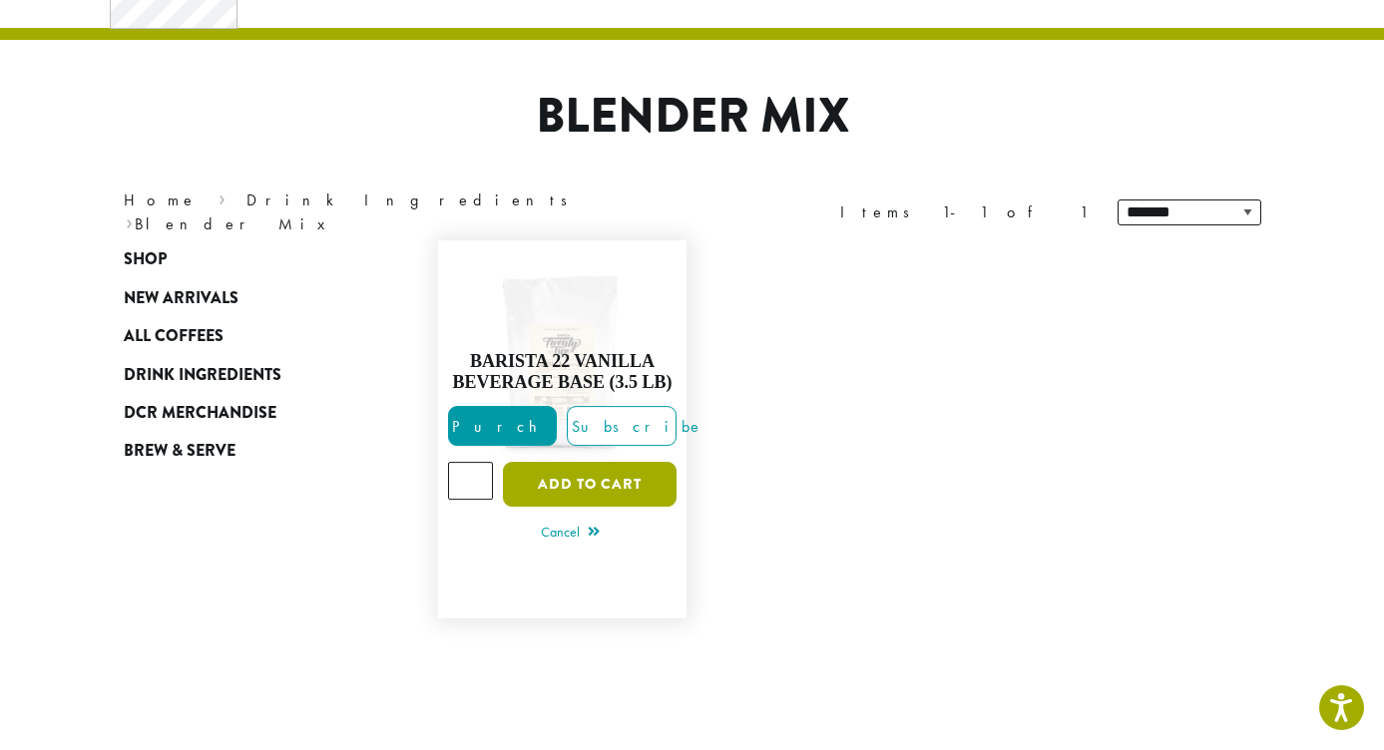
click at [605, 474] on button "Add to cart" at bounding box center [590, 484] width 174 height 45
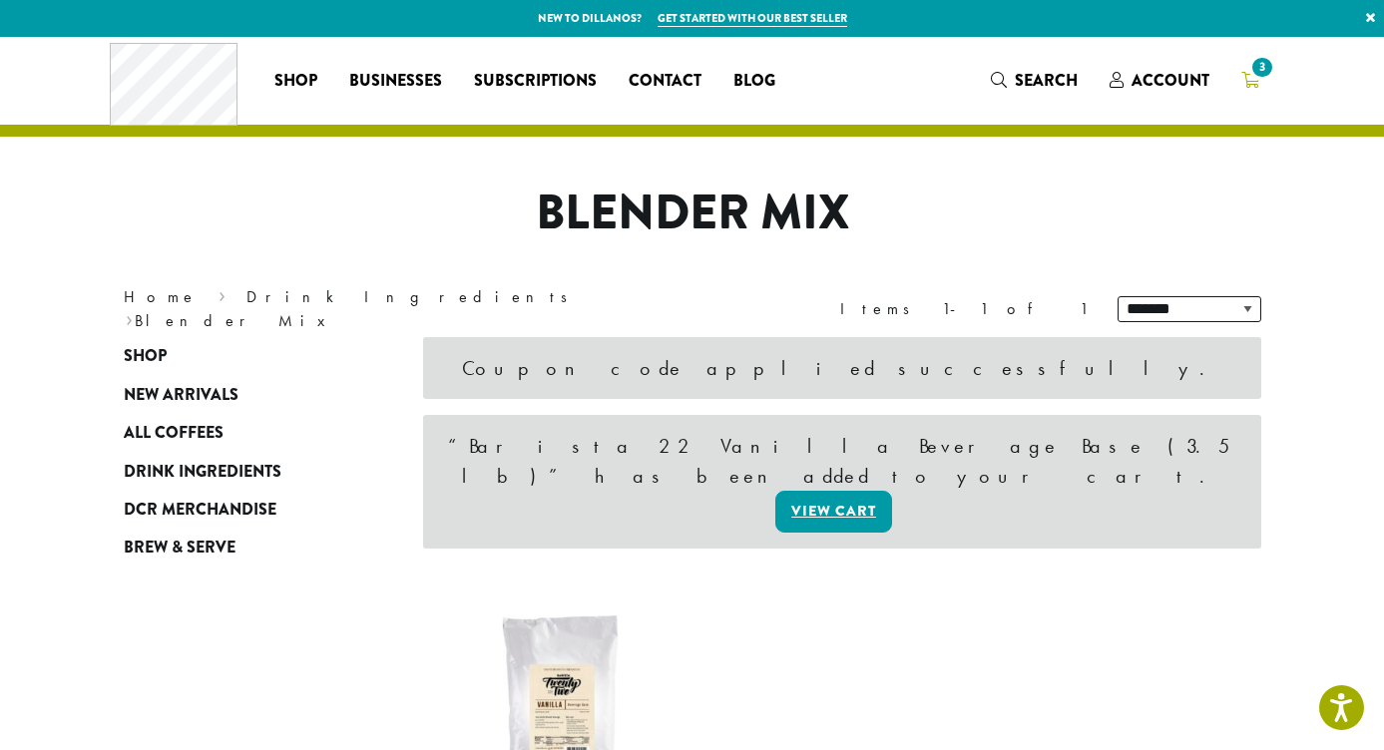
click at [1260, 70] on span "3" at bounding box center [1261, 67] width 27 height 27
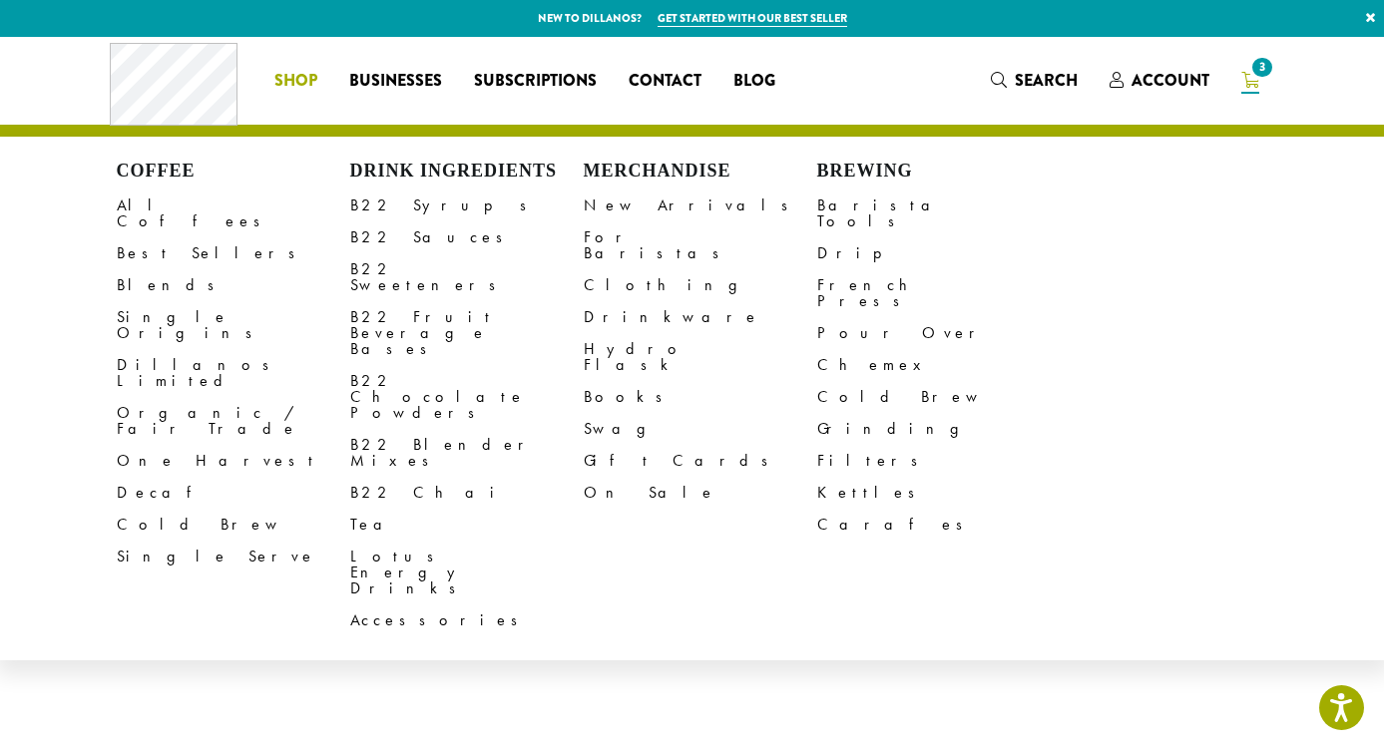
click at [285, 75] on span "Shop" at bounding box center [295, 81] width 43 height 25
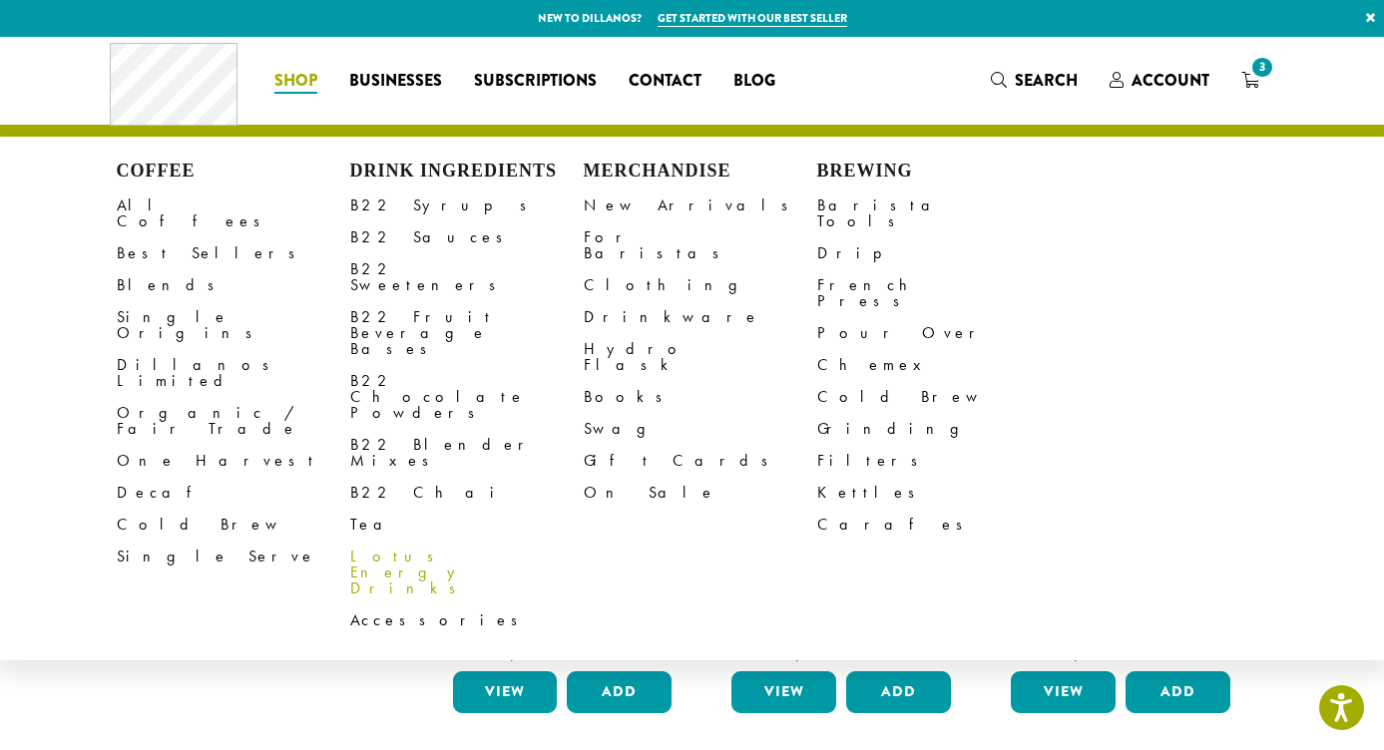
click at [389, 541] on link "Lotus Energy Drinks" at bounding box center [467, 573] width 234 height 64
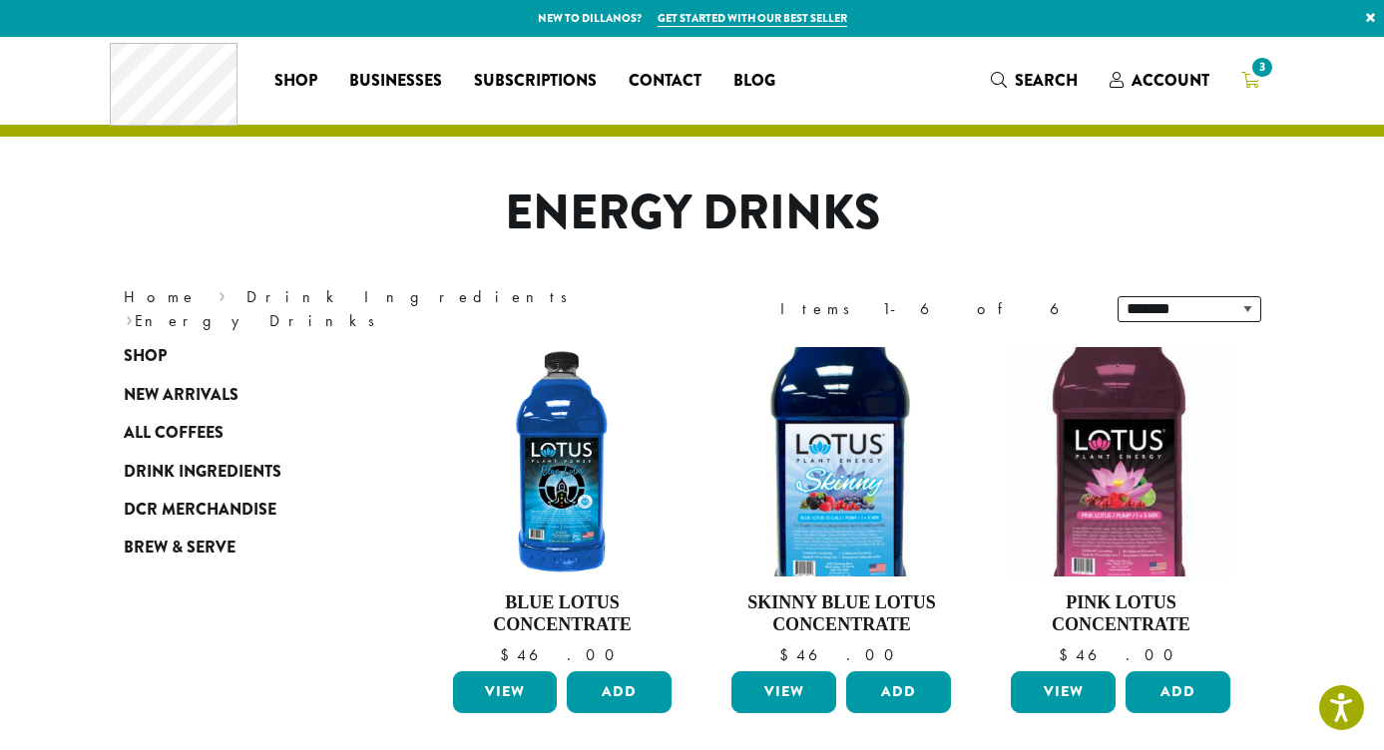
click at [1251, 76] on span "3" at bounding box center [1261, 67] width 27 height 27
